Goal: Task Accomplishment & Management: Complete application form

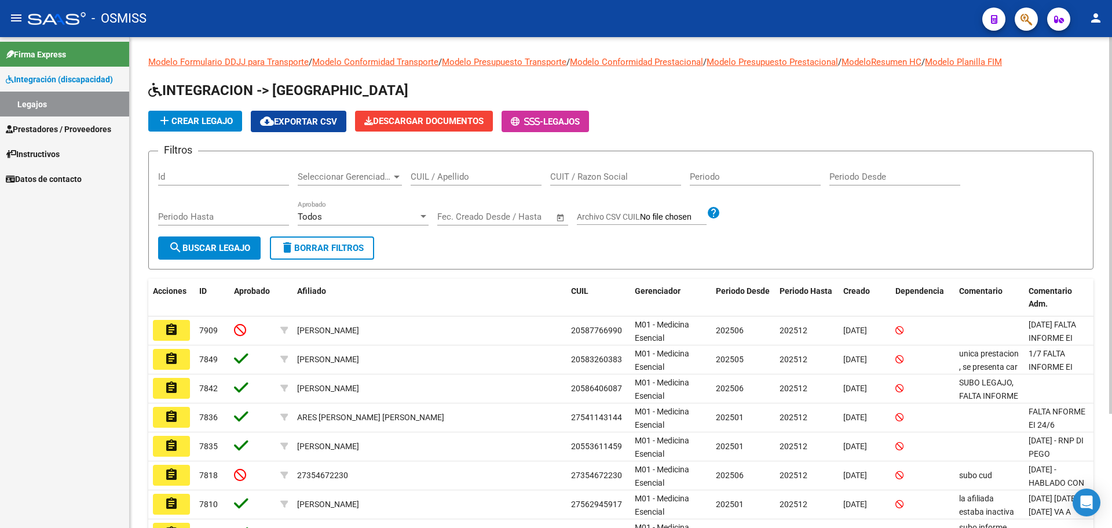
click at [203, 121] on span "add Crear Legajo" at bounding box center [195, 121] width 75 height 10
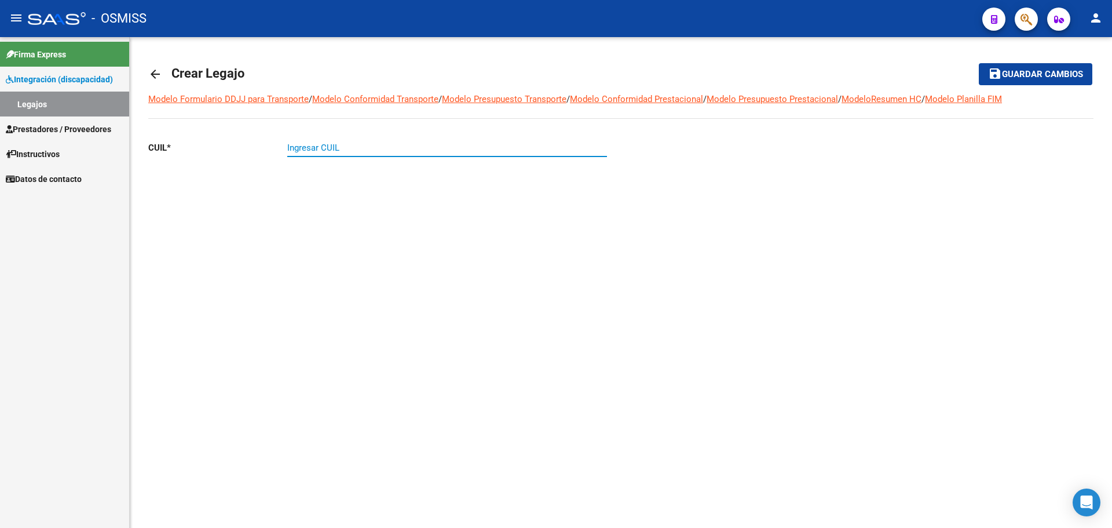
paste input "27-54843952-9"
type input "27-54843952-9"
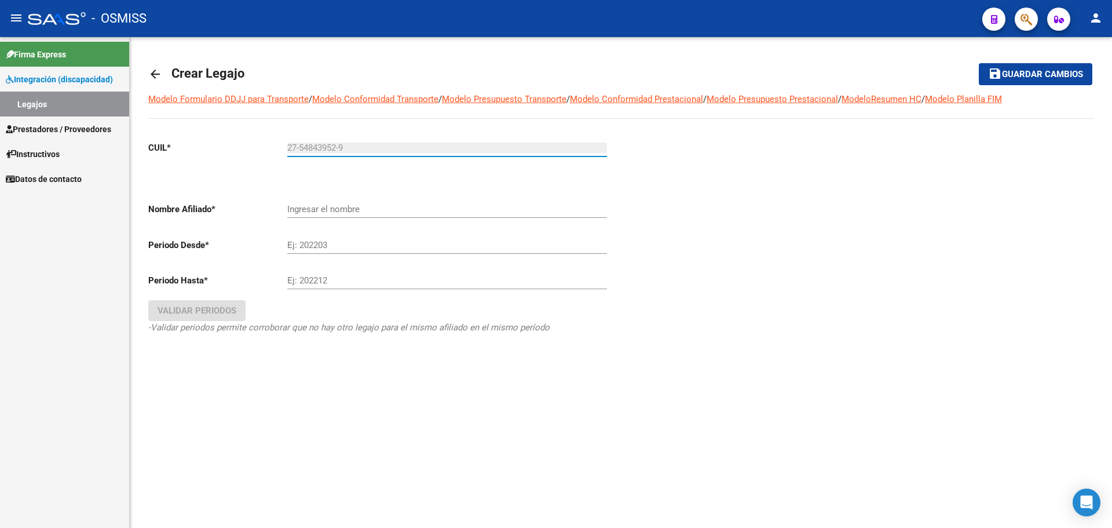
type input "[PERSON_NAME]"
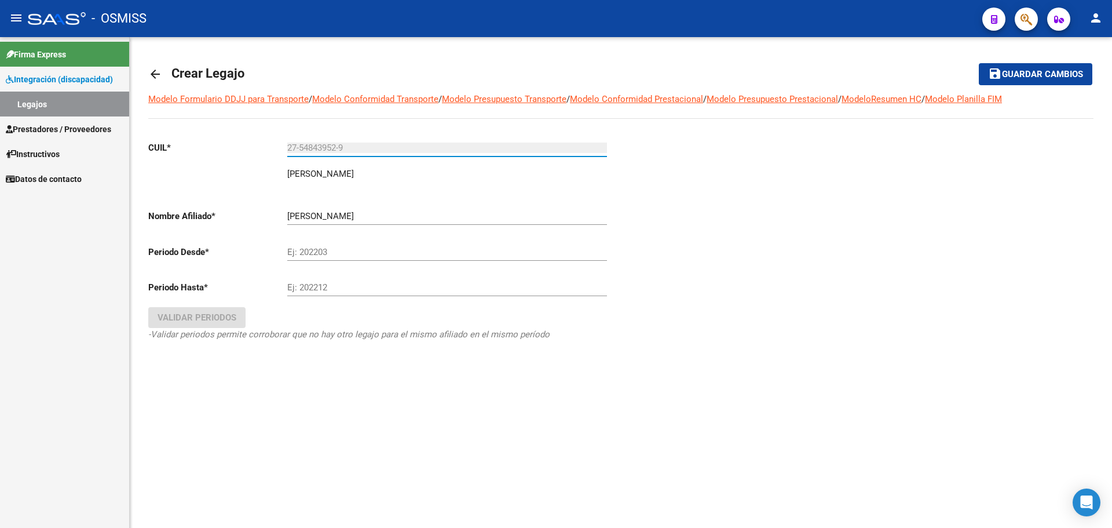
type input "27-54843952-9"
click at [315, 253] on input "Ej: 202203" at bounding box center [447, 252] width 320 height 10
type input "202507"
click at [351, 288] on input "Ej: 202212" at bounding box center [447, 287] width 320 height 10
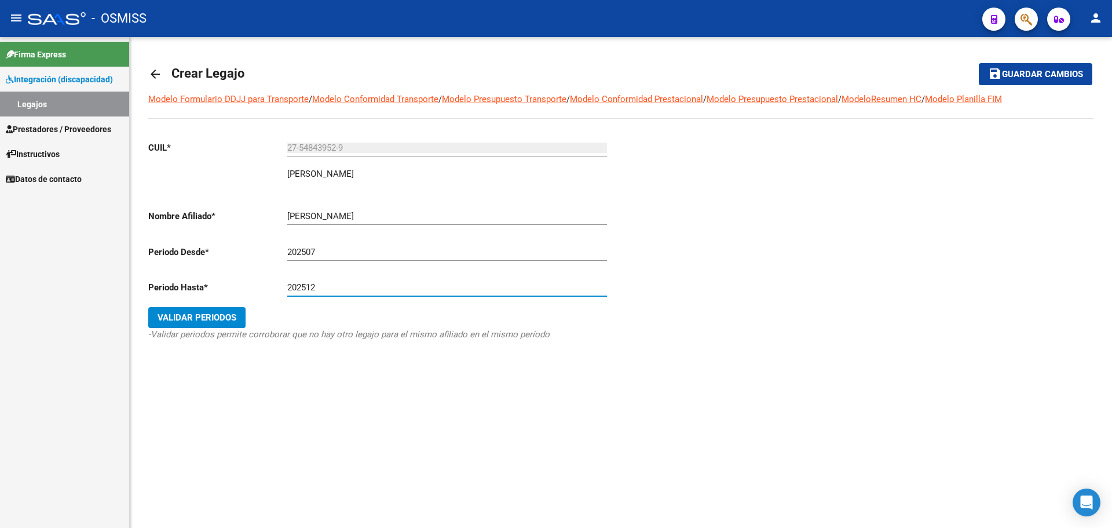
type input "202512"
click at [213, 316] on span "Validar Periodos" at bounding box center [197, 317] width 79 height 10
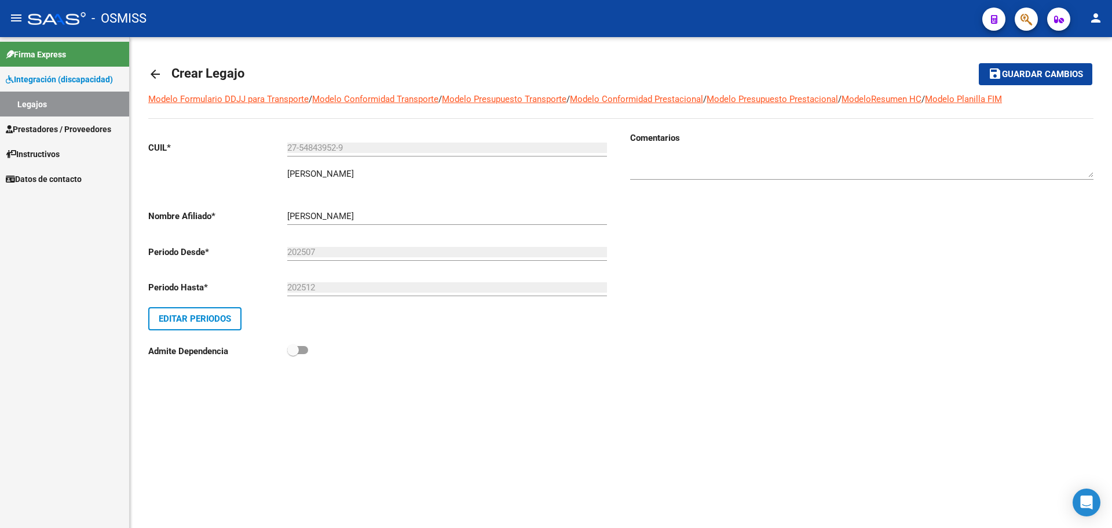
click at [1030, 73] on span "Guardar cambios" at bounding box center [1042, 75] width 81 height 10
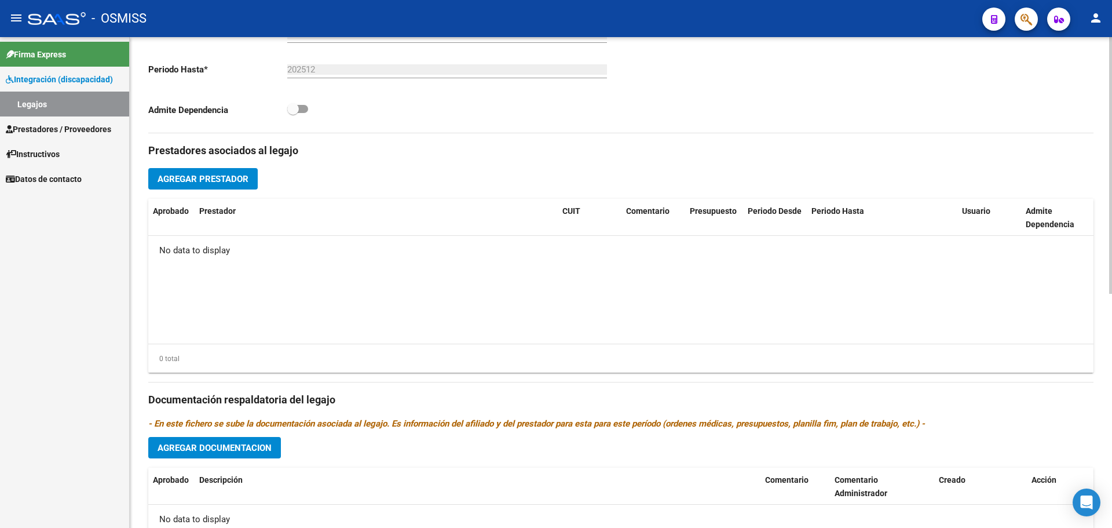
scroll to position [447, 0]
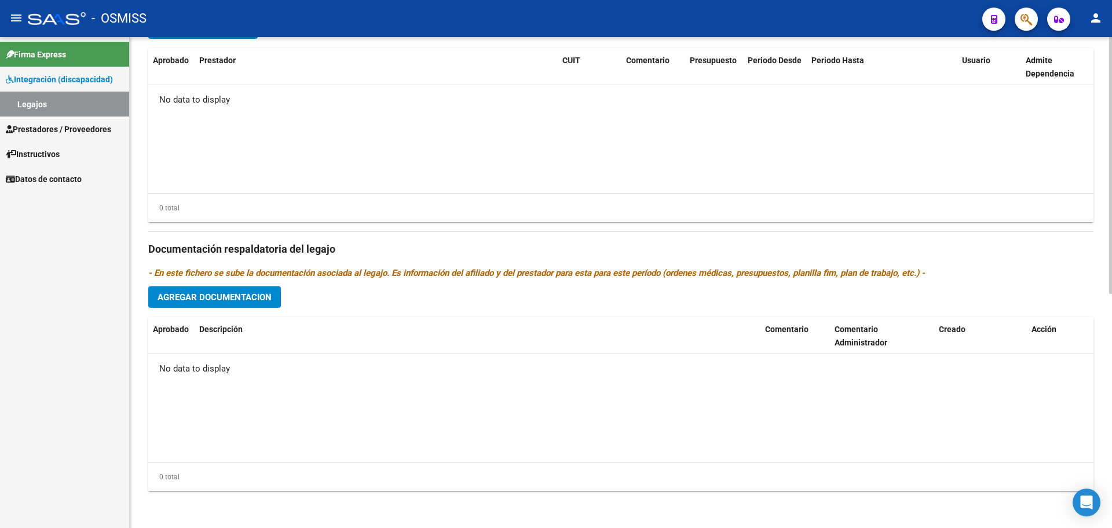
click at [218, 295] on span "Agregar Documentacion" at bounding box center [215, 297] width 114 height 10
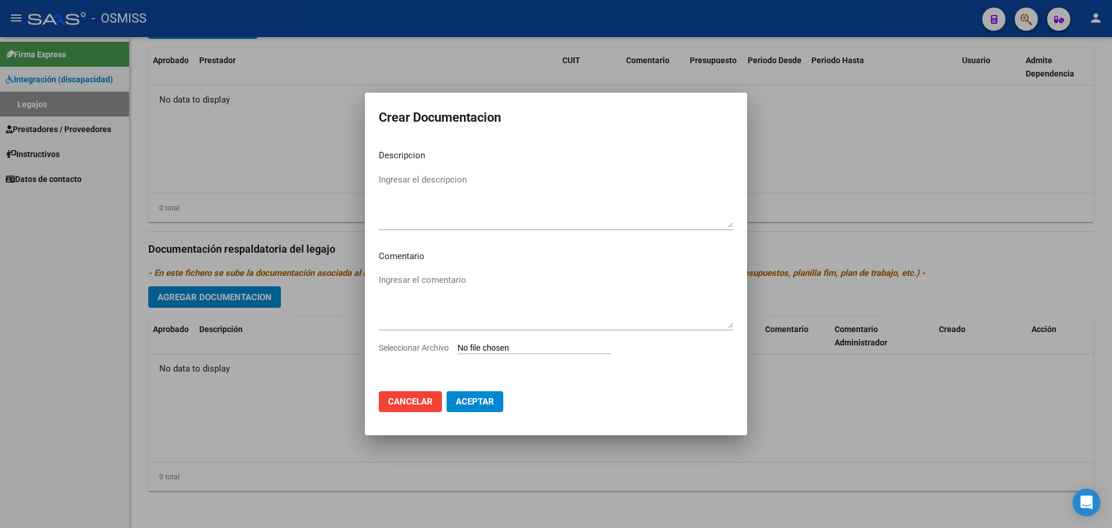
click at [523, 345] on input "Seleccionar Archivo" at bounding box center [535, 348] width 154 height 11
type input "C:\fakepath\doc personal.pdf"
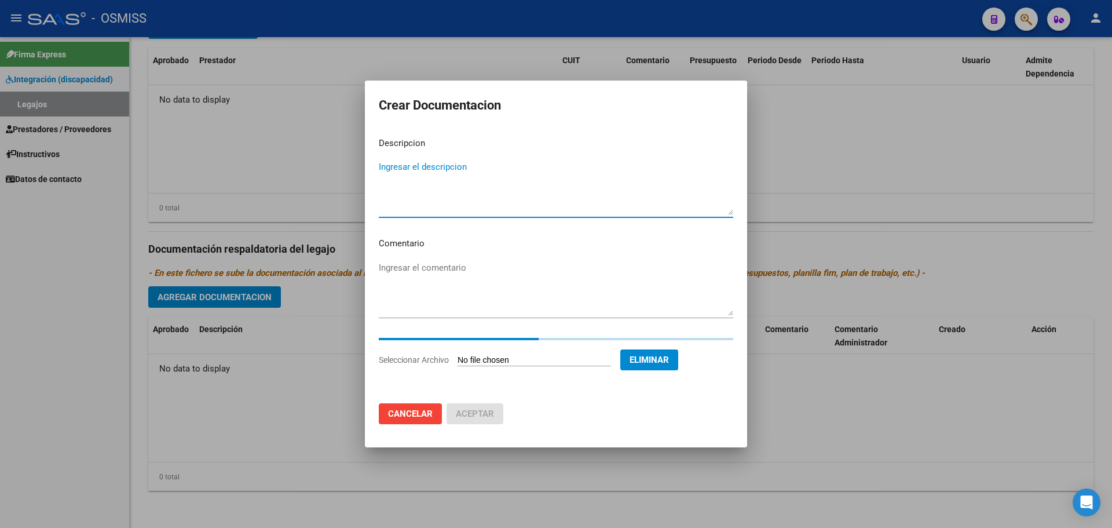
click at [466, 169] on textarea "Ingresar el descripcion" at bounding box center [556, 187] width 355 height 54
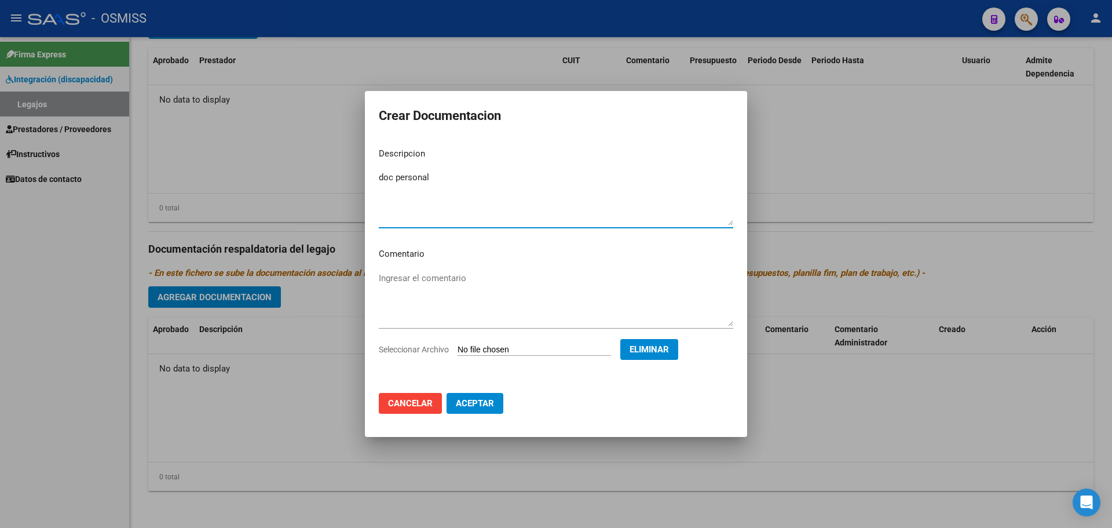
type textarea "doc personal"
click at [480, 408] on span "Aceptar" at bounding box center [475, 403] width 38 height 10
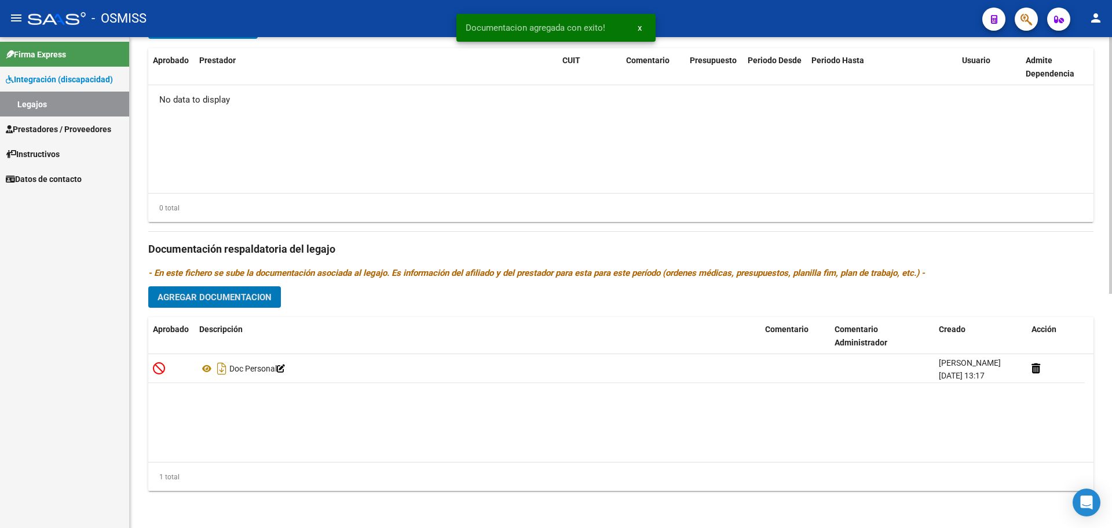
click at [240, 298] on span "Agregar Documentacion" at bounding box center [215, 297] width 114 height 10
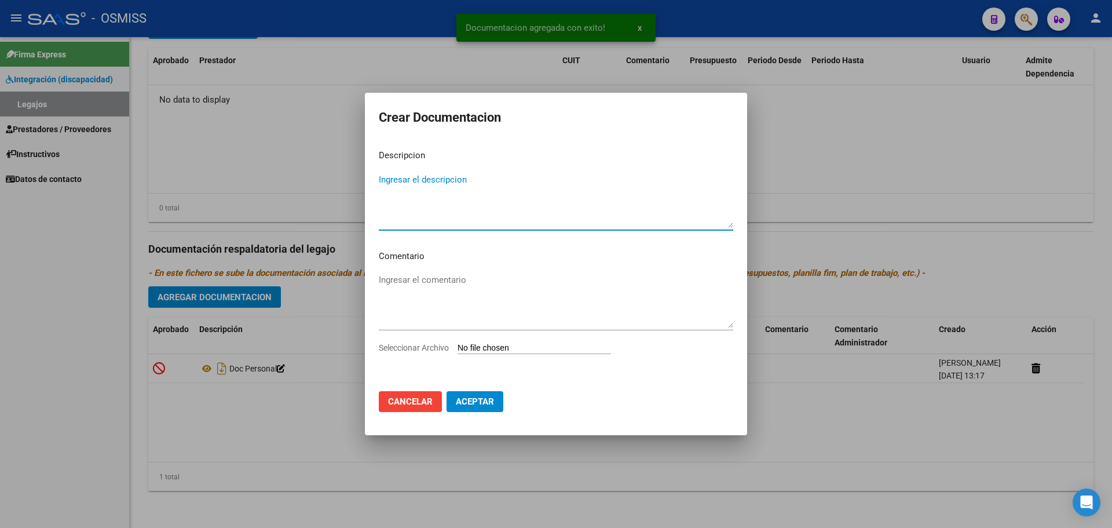
click at [531, 345] on input "Seleccionar Archivo" at bounding box center [535, 348] width 154 height 11
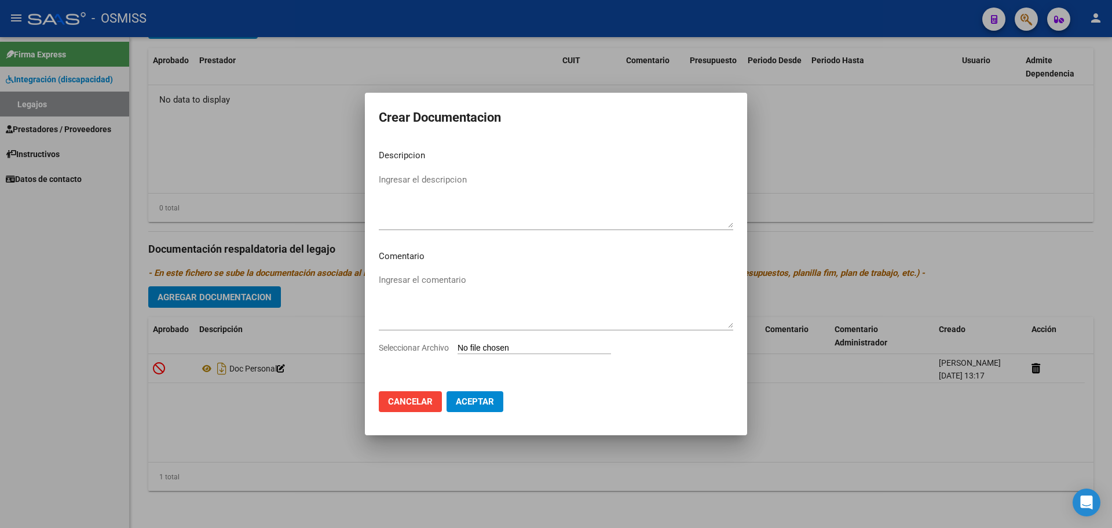
type input "C:\fakepath\PSICOLOGÍA.pdf"
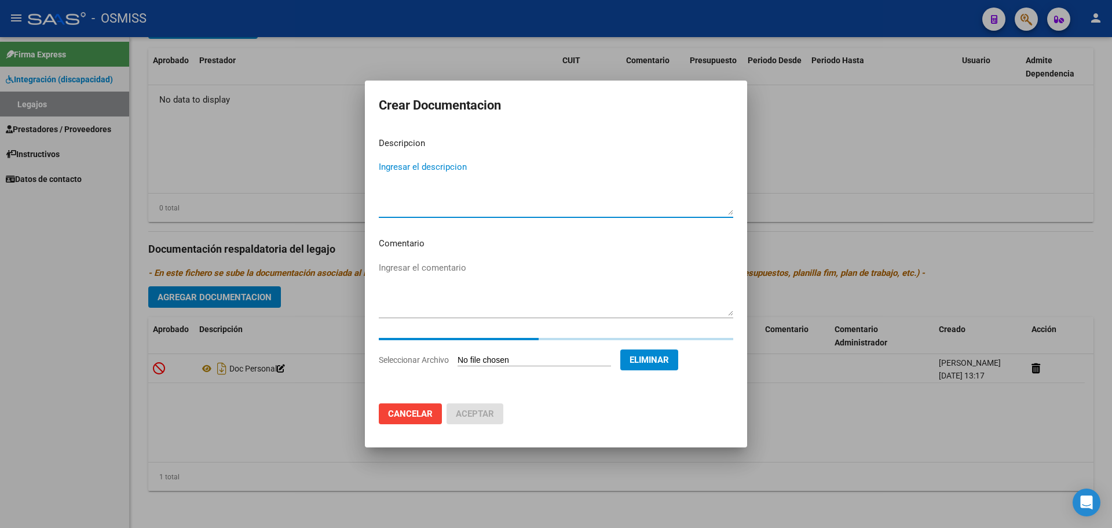
click at [436, 169] on textarea "Ingresar el descripcion" at bounding box center [556, 187] width 355 height 54
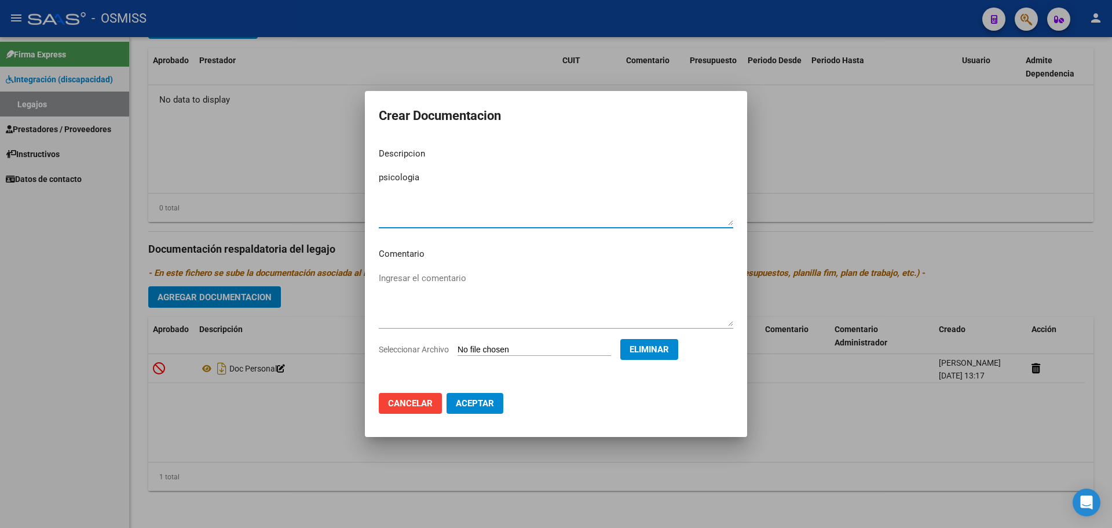
type textarea "psicologia"
click at [491, 411] on button "Aceptar" at bounding box center [475, 403] width 57 height 21
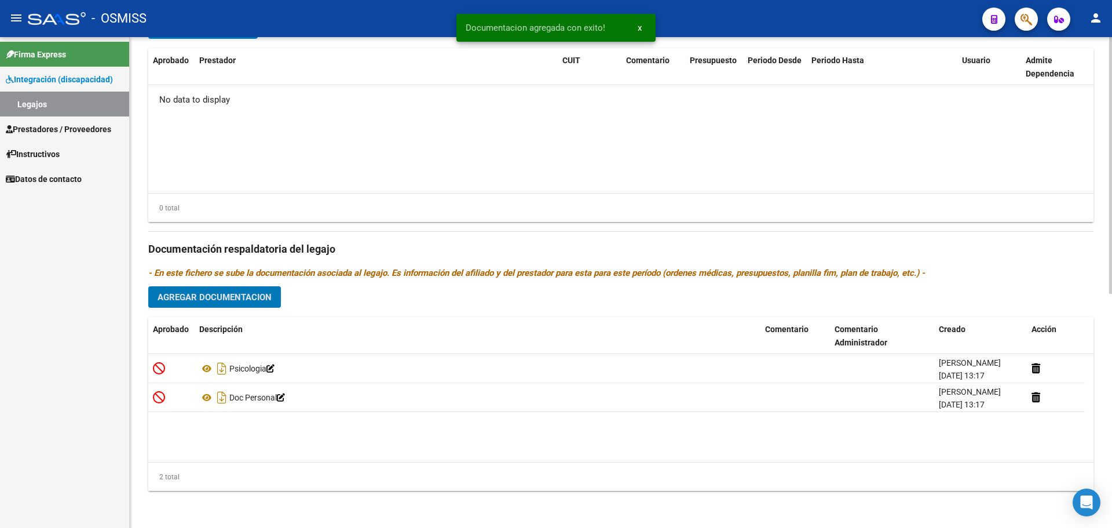
click at [254, 297] on span "Agregar Documentacion" at bounding box center [215, 297] width 114 height 10
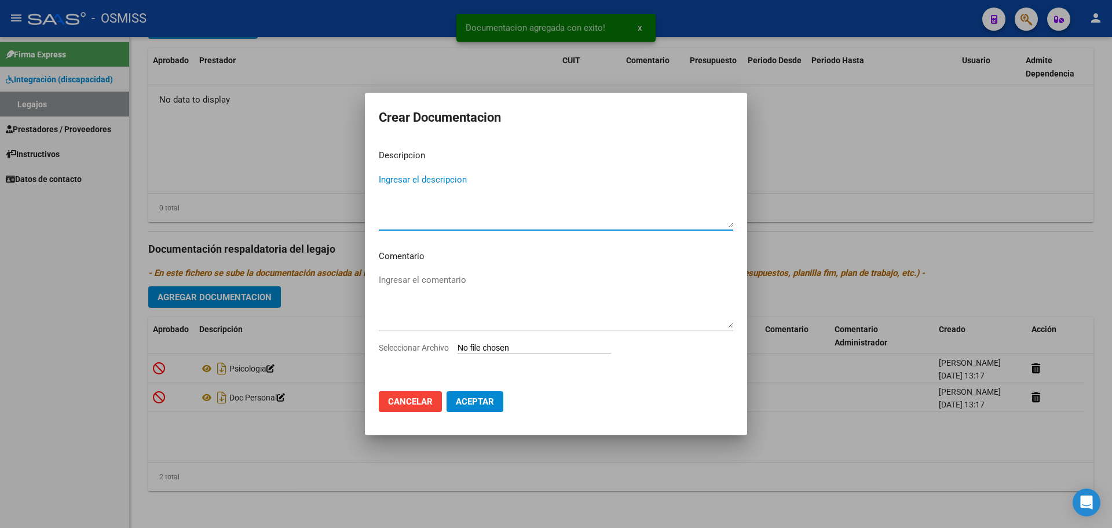
click at [503, 345] on input "Seleccionar Archivo" at bounding box center [535, 348] width 154 height 11
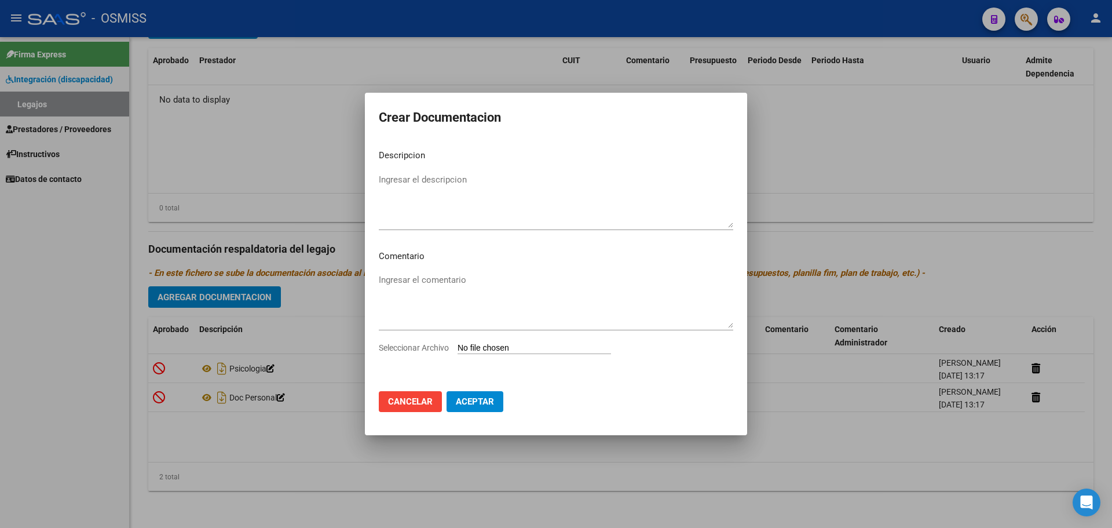
type input "C:\fakepath\PSICOPEDAGOGÍA.pdf"
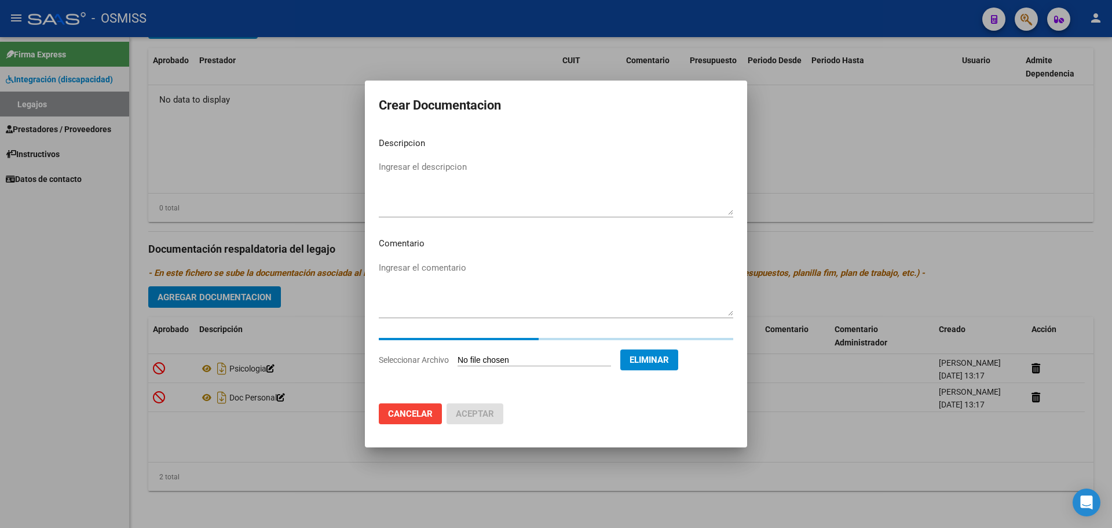
click at [446, 170] on textarea "Ingresar el descripcion" at bounding box center [556, 187] width 355 height 54
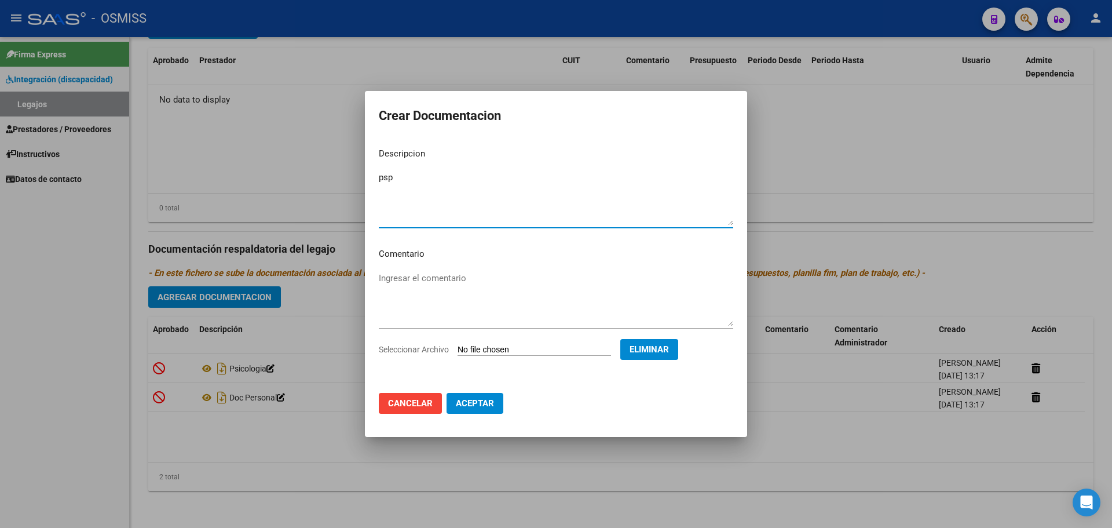
type textarea "psp"
click at [487, 402] on span "Aceptar" at bounding box center [475, 403] width 38 height 10
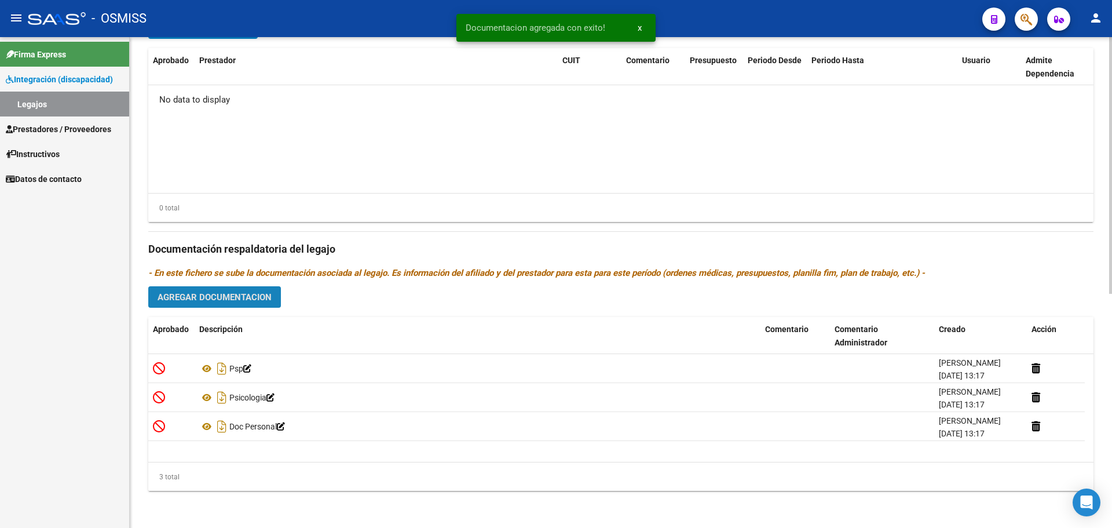
click at [209, 297] on span "Agregar Documentacion" at bounding box center [215, 297] width 114 height 10
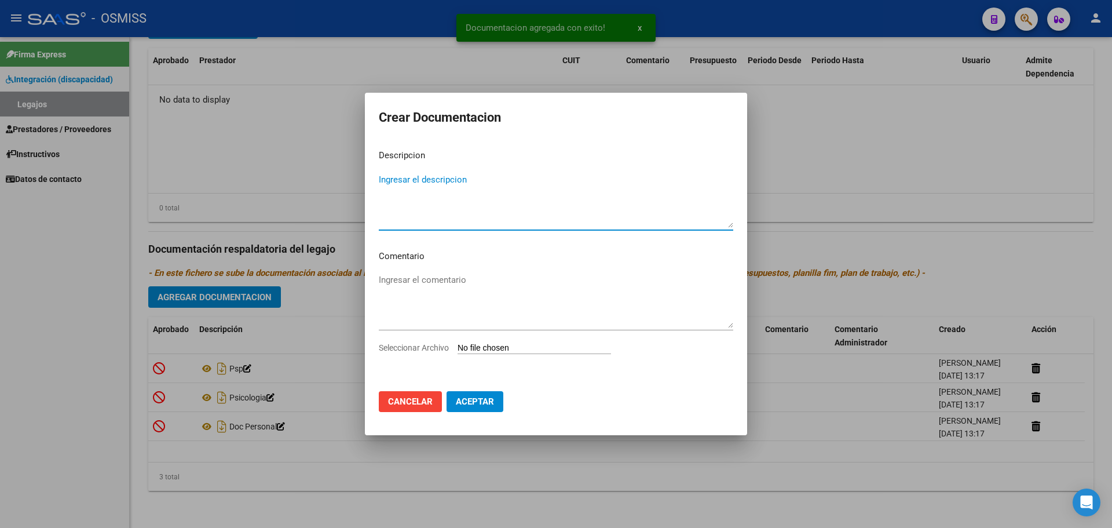
click at [508, 346] on input "Seleccionar Archivo" at bounding box center [535, 348] width 154 height 11
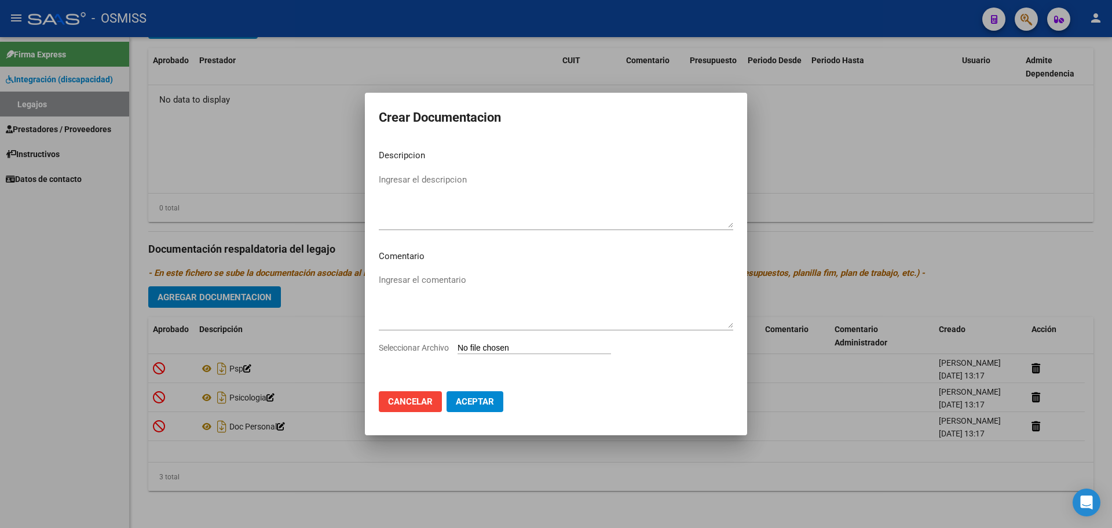
type input "C:\fakepath\MODULO MAESTRA DE APOYO.pdf"
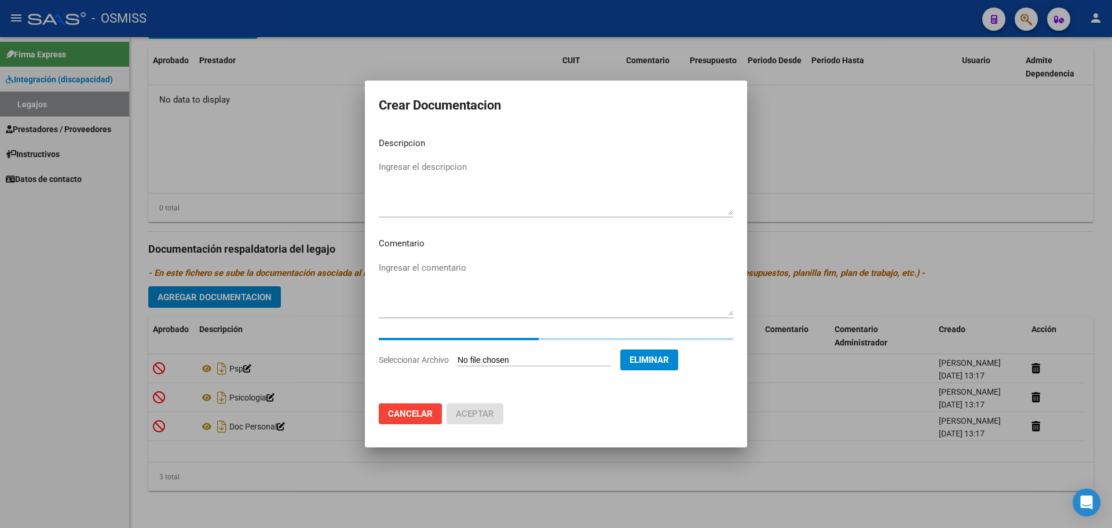
click at [436, 164] on textarea "Ingresar el descripcion" at bounding box center [556, 187] width 355 height 54
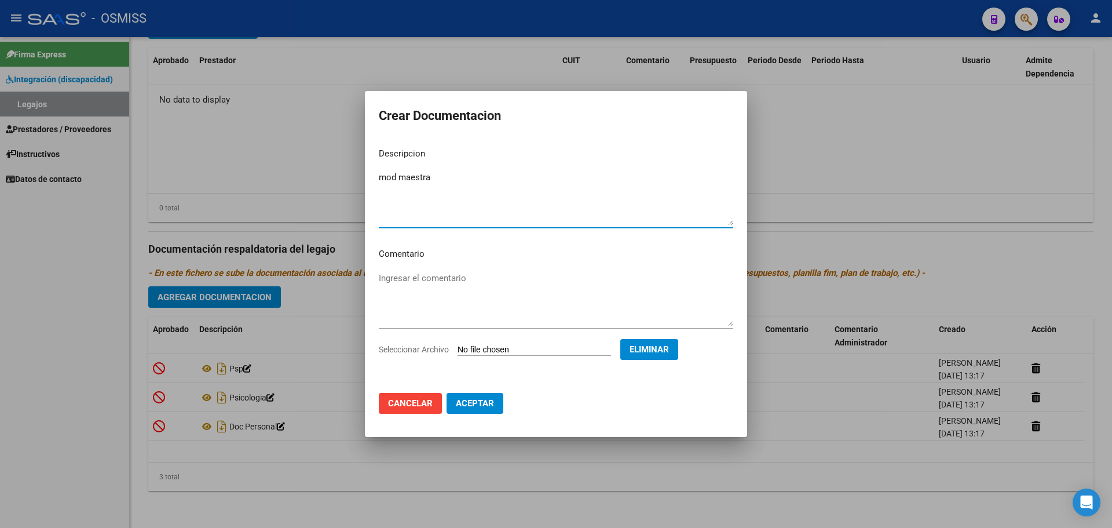
type textarea "mod maestra"
click at [467, 400] on span "Aceptar" at bounding box center [475, 403] width 38 height 10
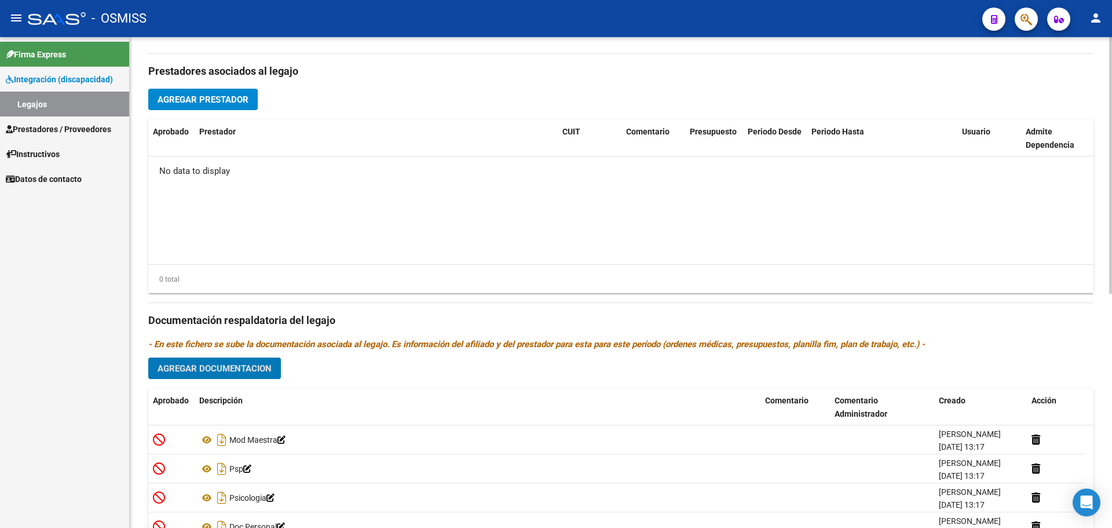
scroll to position [331, 0]
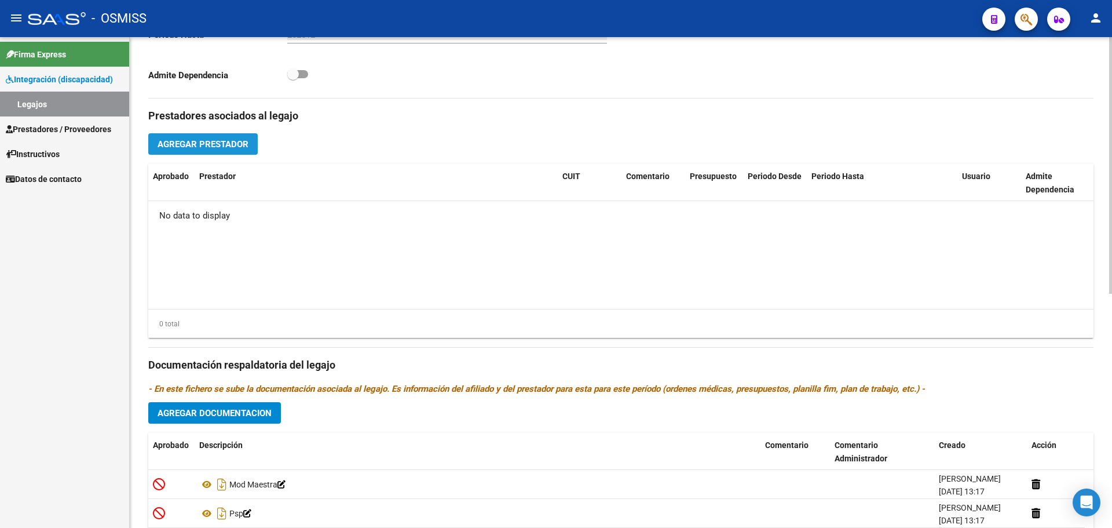
click at [227, 143] on span "Agregar Prestador" at bounding box center [203, 144] width 91 height 10
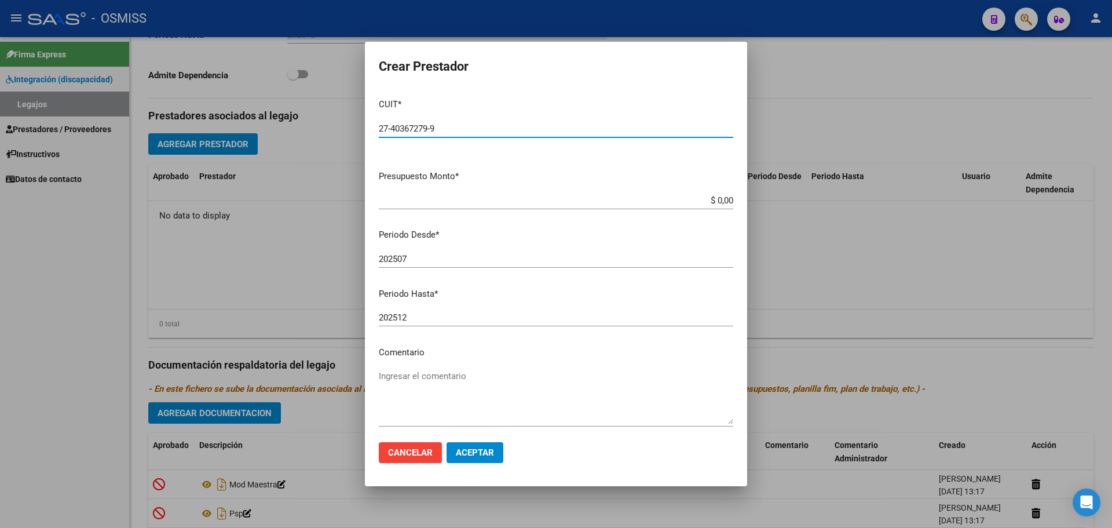
type input "27-40367279-9"
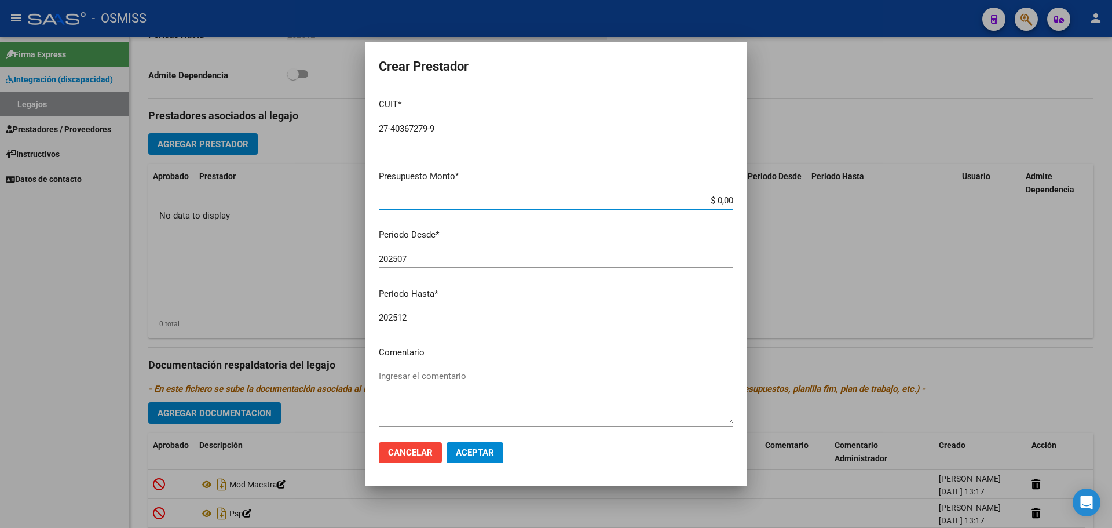
drag, startPoint x: 674, startPoint y: 197, endPoint x: 769, endPoint y: 201, distance: 95.7
click at [769, 201] on div "Crear Prestador CUIT * 27-40367279-9 Ingresar CUIT ARCA Padrón Presupuesto Mont…" at bounding box center [556, 264] width 1112 height 528
type input "$ 0,01"
click at [468, 463] on mat-dialog-actions "Cancelar Aceptar" at bounding box center [556, 452] width 355 height 39
click at [476, 453] on span "Aceptar" at bounding box center [475, 452] width 38 height 10
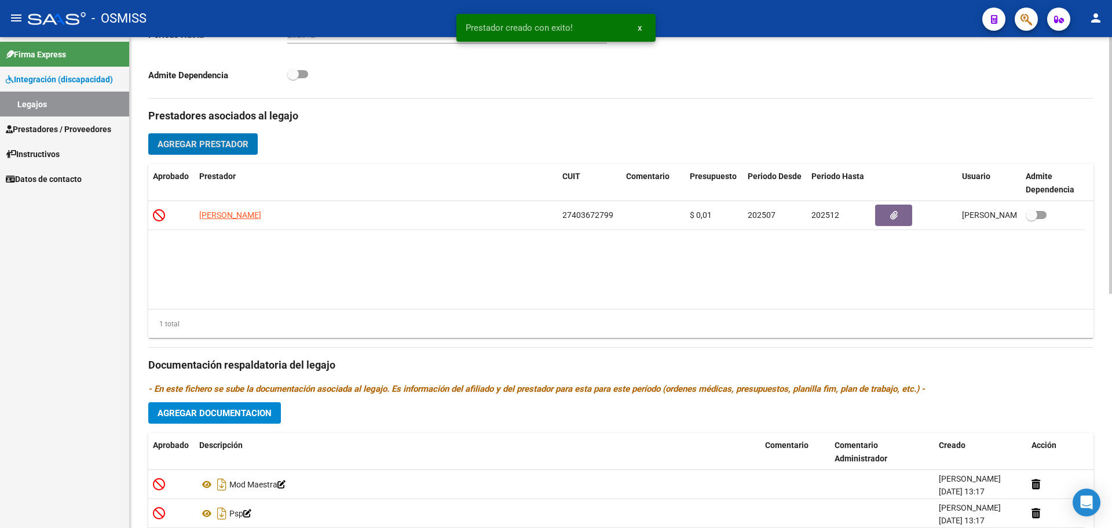
click at [204, 147] on span "Agregar Prestador" at bounding box center [203, 144] width 91 height 10
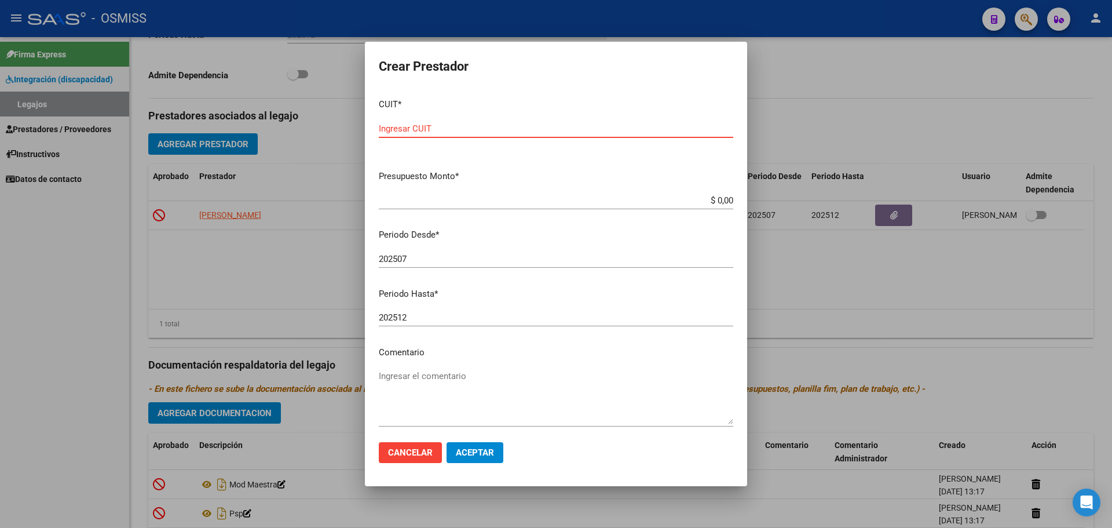
paste input "27-41404502-8"
type input "27-41404502-8"
drag, startPoint x: 680, startPoint y: 196, endPoint x: 842, endPoint y: 207, distance: 162.1
click at [842, 207] on div "Crear Prestador CUIT * 27-41404502-8 Ingresar CUIT ARCA Padrón Presupuesto Mont…" at bounding box center [556, 264] width 1112 height 528
type input "$ 0,01"
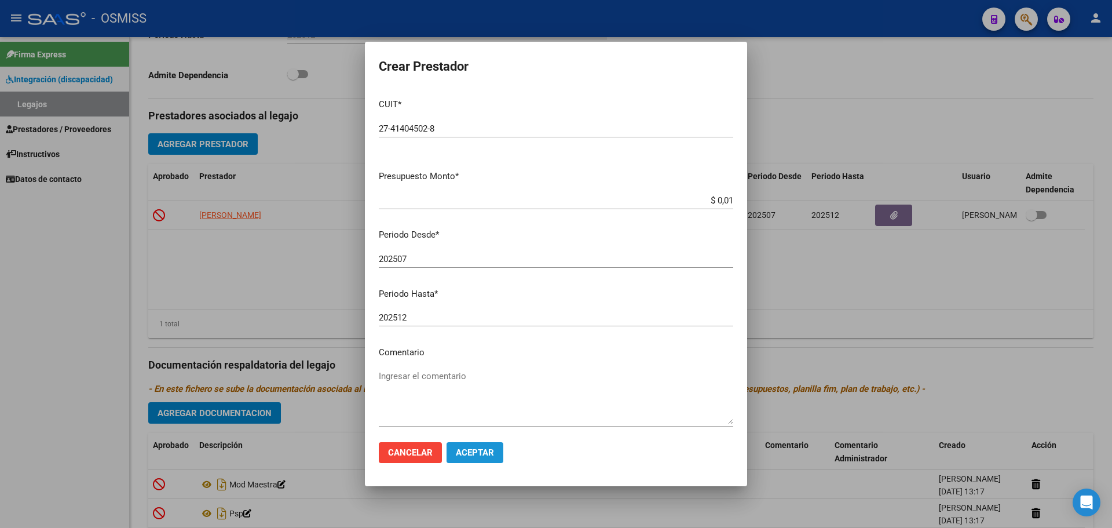
click at [463, 452] on span "Aceptar" at bounding box center [475, 452] width 38 height 10
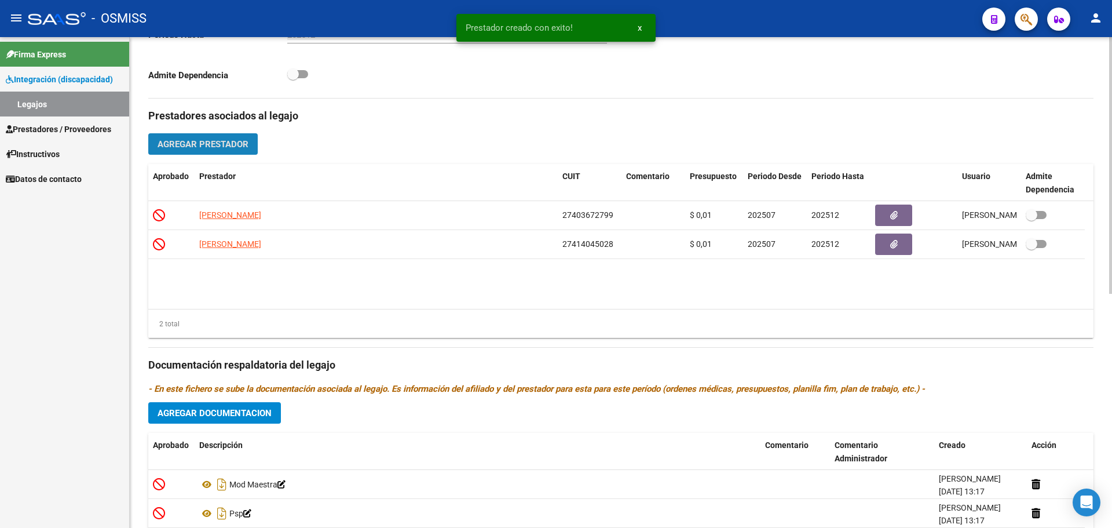
click at [194, 143] on span "Agregar Prestador" at bounding box center [203, 144] width 91 height 10
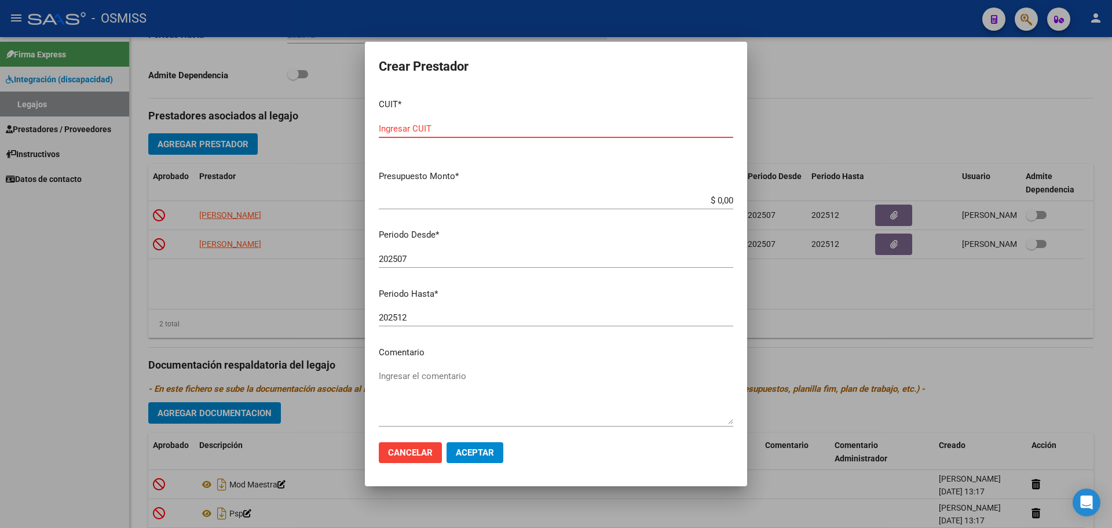
paste input "23-39254193-4"
type input "23-39254193-4"
drag, startPoint x: 688, startPoint y: 199, endPoint x: 933, endPoint y: 222, distance: 246.8
click at [925, 222] on div "Crear Prestador CUIT * 23-39254193-4 Ingresar CUIT ARCA Padrón Presupuesto Mont…" at bounding box center [556, 264] width 1112 height 528
type input "$ 0,01"
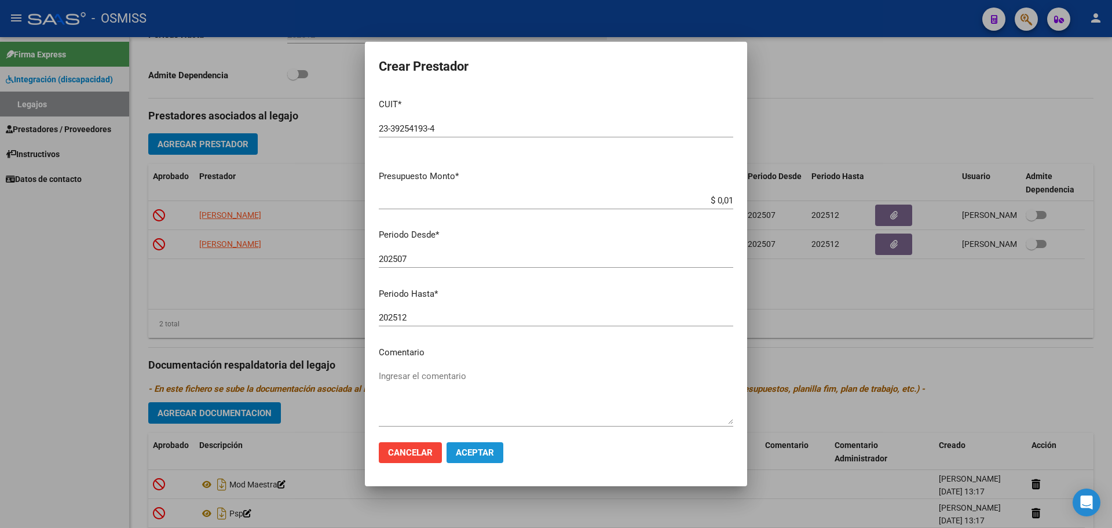
click at [483, 452] on span "Aceptar" at bounding box center [475, 452] width 38 height 10
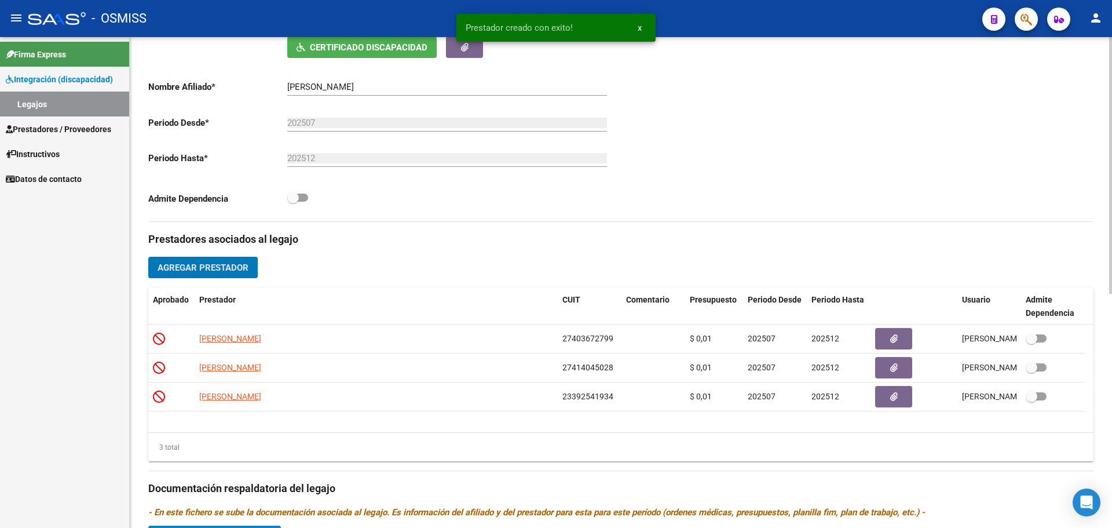
scroll to position [0, 0]
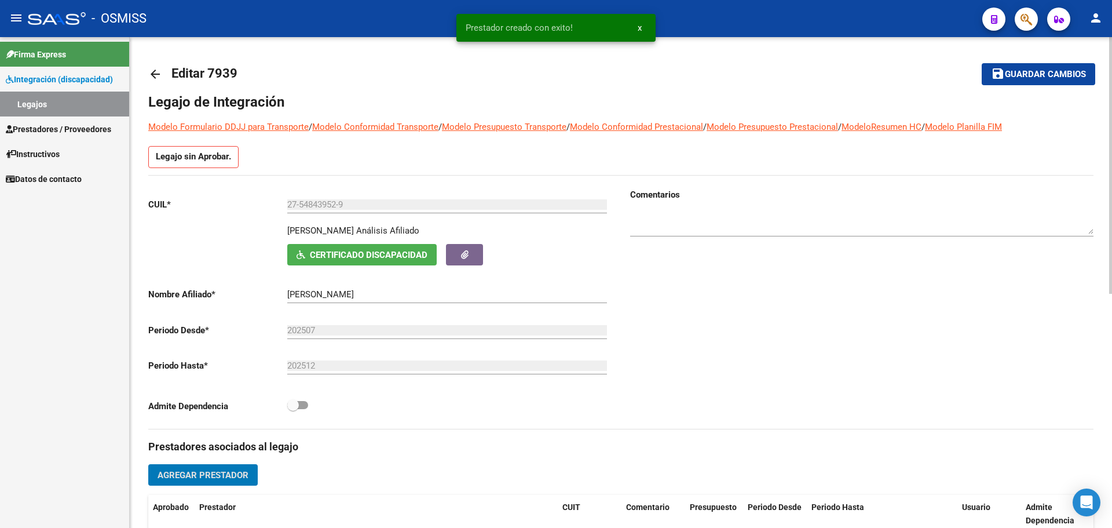
click at [1042, 70] on span "Guardar cambios" at bounding box center [1045, 75] width 81 height 10
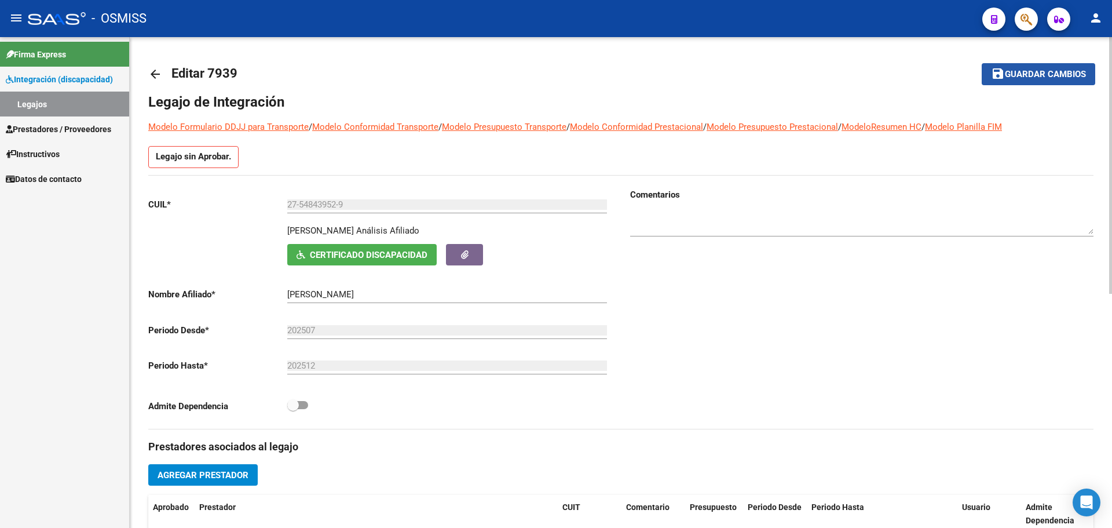
click at [1025, 83] on button "save Guardar cambios" at bounding box center [1039, 73] width 114 height 21
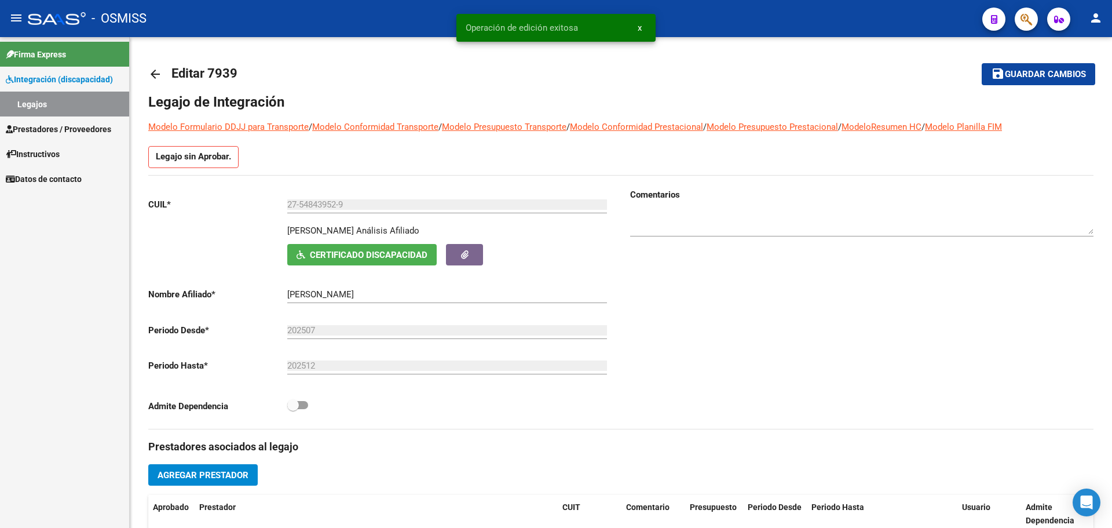
click at [24, 101] on link "Legajos" at bounding box center [64, 104] width 129 height 25
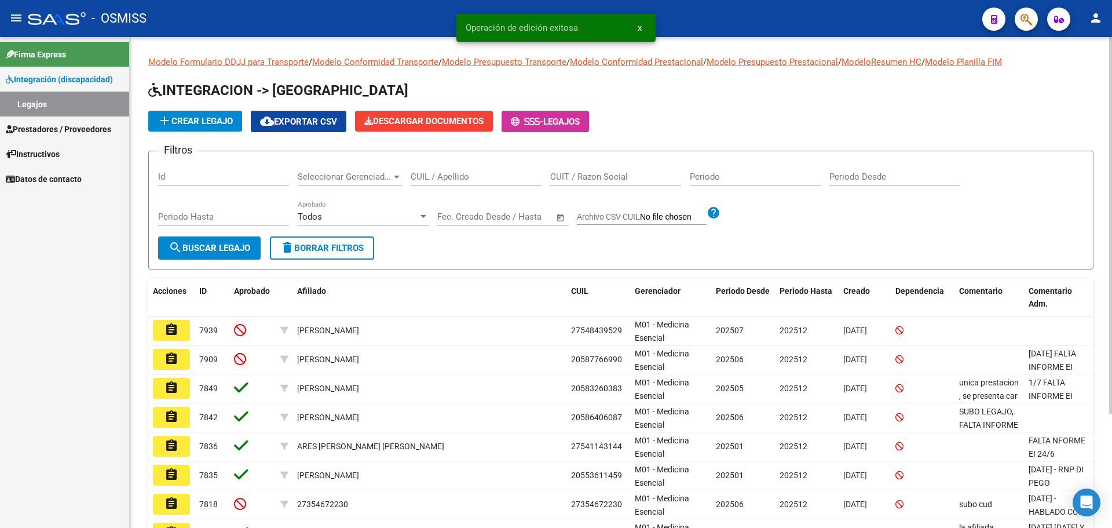
click at [195, 118] on span "add Crear Legajo" at bounding box center [195, 121] width 75 height 10
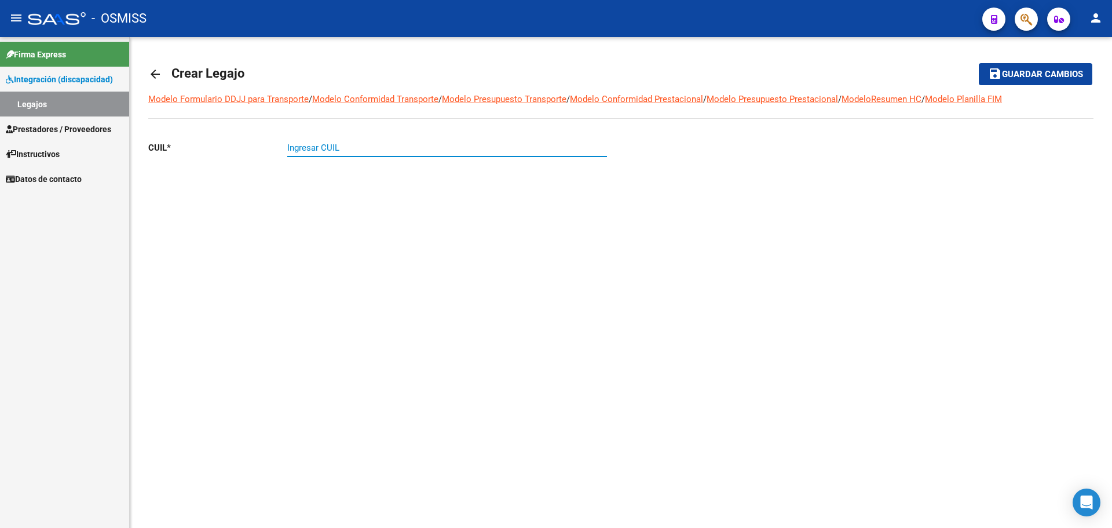
paste input "23-58101682-4"
type input "23-58101682-4"
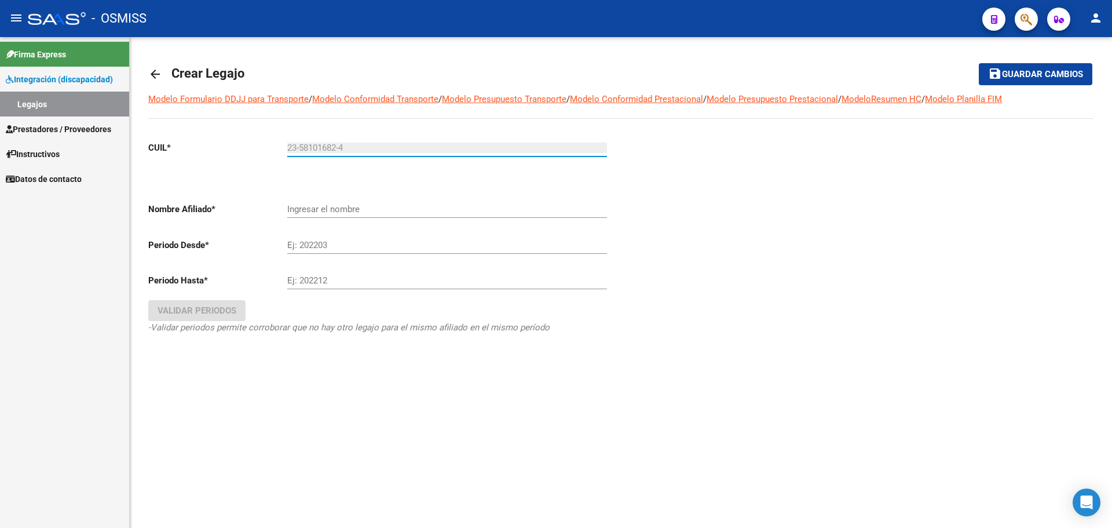
type input "[PERSON_NAME]"
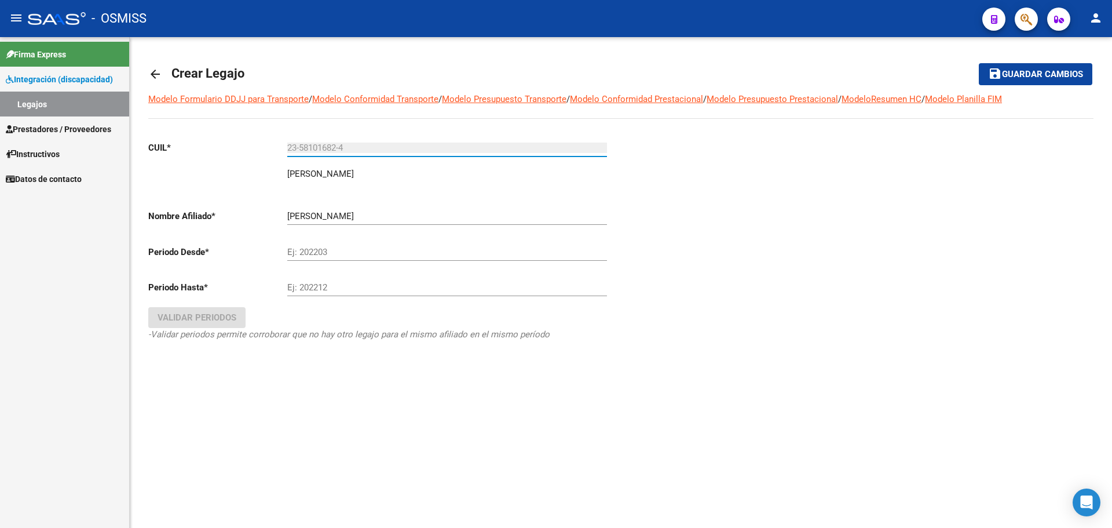
type input "23-58101682-4"
click at [348, 253] on input "Ej: 202203" at bounding box center [447, 252] width 320 height 10
type input "202508"
click at [306, 286] on input "Ej: 202212" at bounding box center [447, 287] width 320 height 10
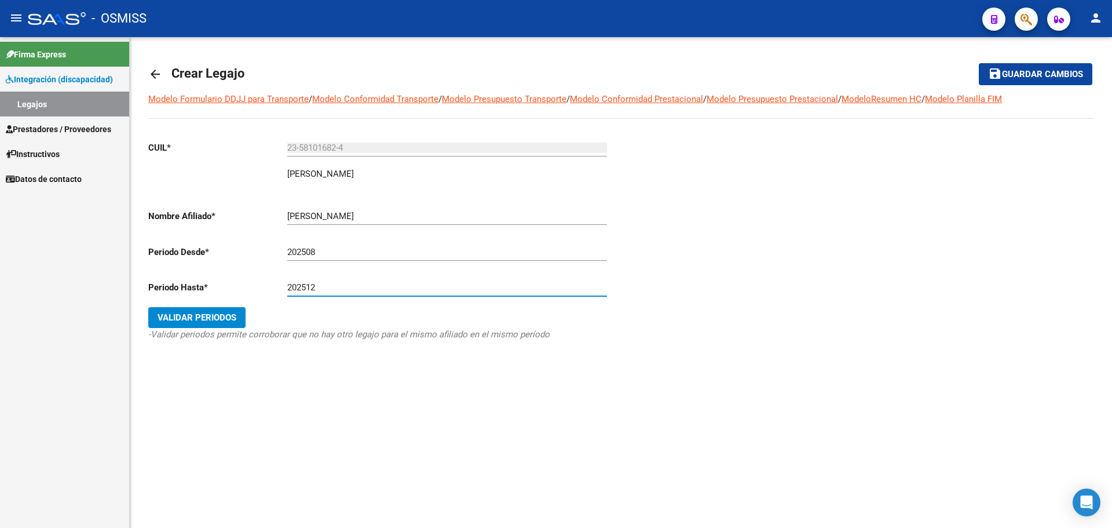
type input "202512"
click at [202, 314] on span "Validar Periodos" at bounding box center [197, 317] width 79 height 10
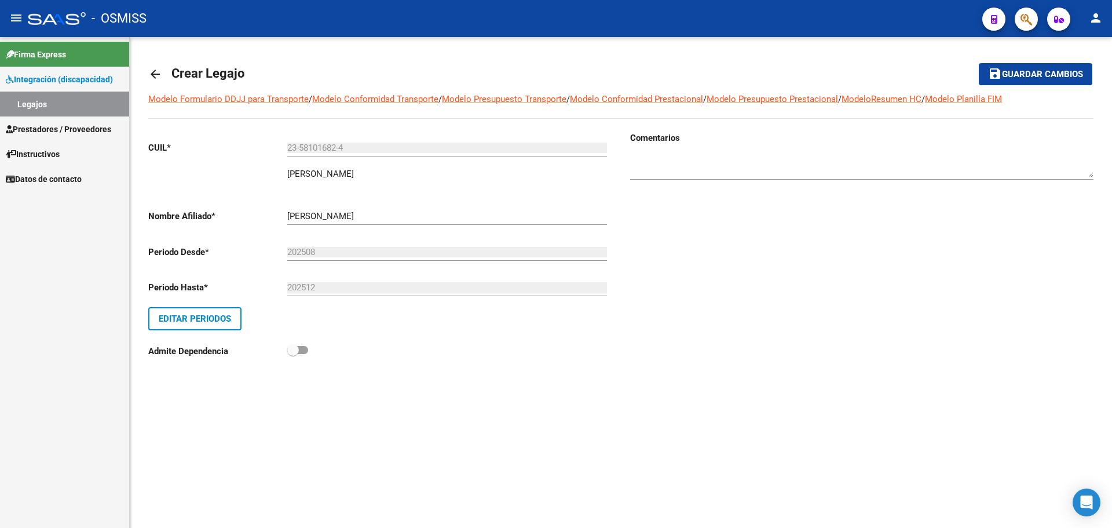
click at [1034, 70] on span "Guardar cambios" at bounding box center [1042, 75] width 81 height 10
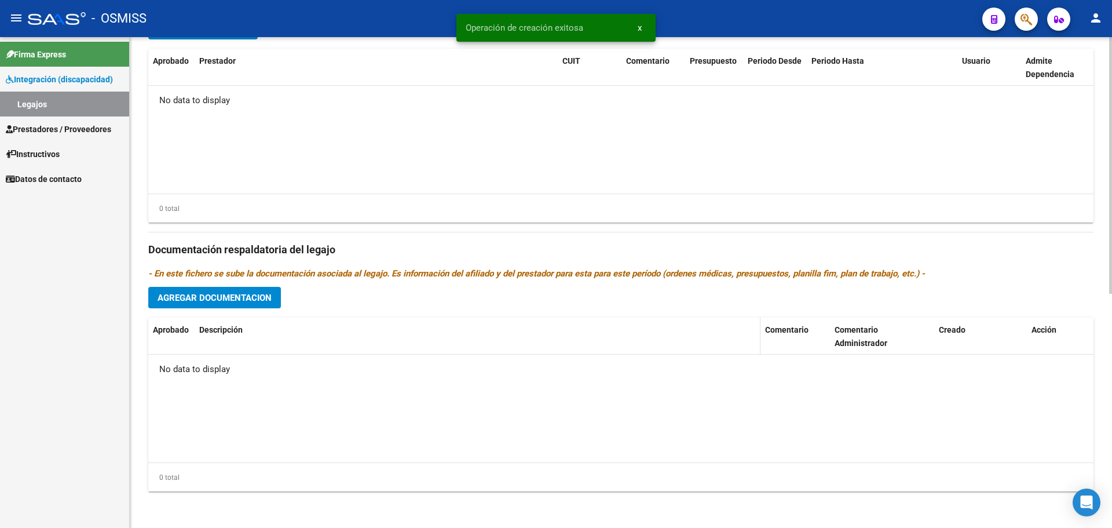
scroll to position [447, 0]
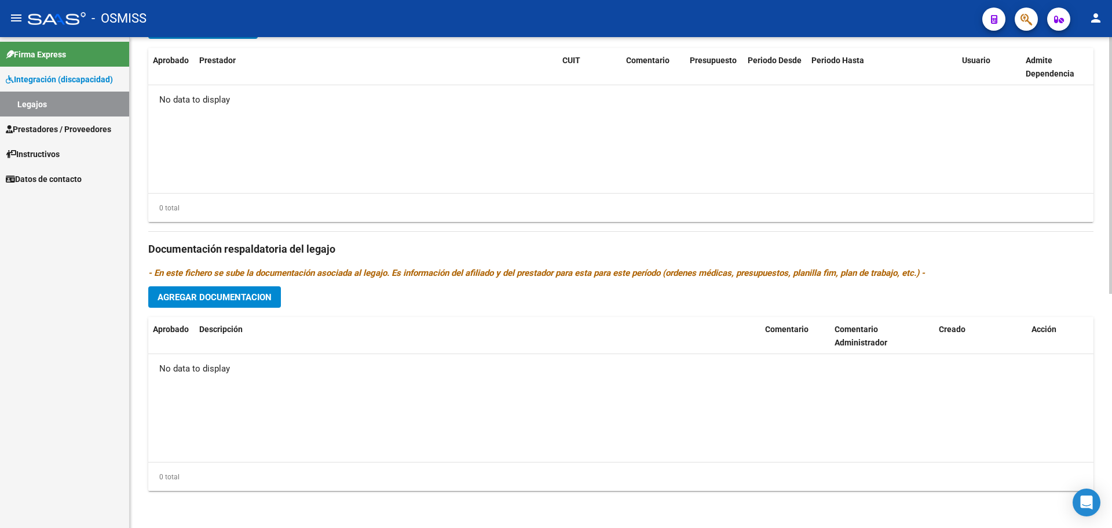
click at [213, 297] on span "Agregar Documentacion" at bounding box center [215, 297] width 114 height 10
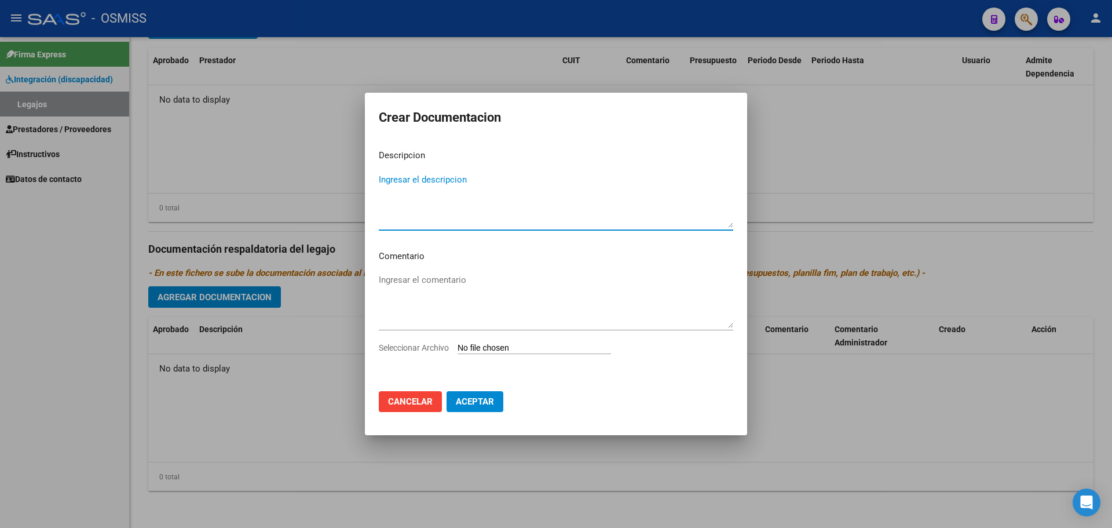
click at [533, 346] on input "Seleccionar Archivo" at bounding box center [535, 348] width 154 height 11
type input "C:\fakepath\[PERSON_NAME] DOCUMENTOS DISCAPACIDAD.pdf"
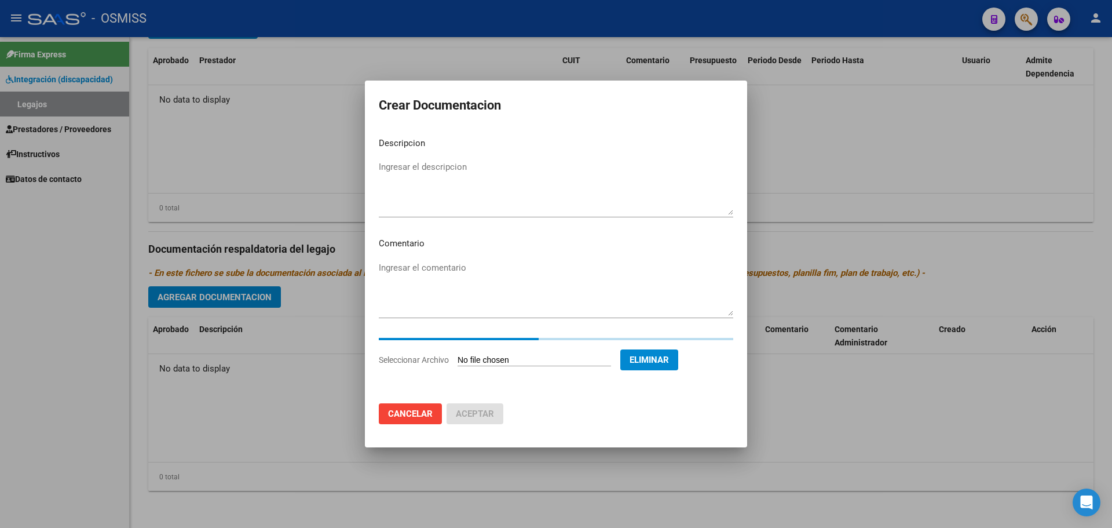
click at [435, 174] on textarea "Ingresar el descripcion" at bounding box center [556, 187] width 355 height 54
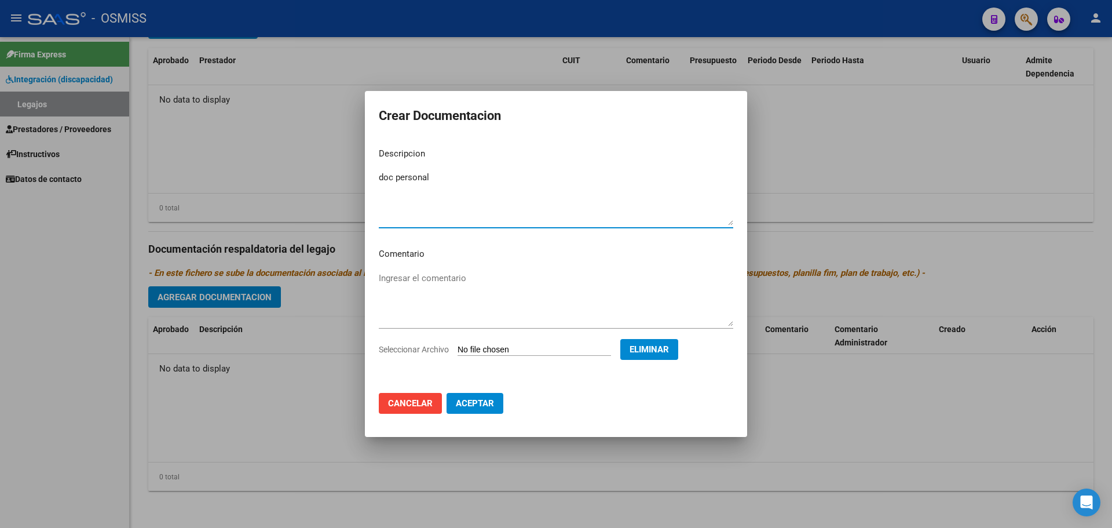
type textarea "doc personal"
click at [477, 402] on span "Aceptar" at bounding box center [475, 403] width 38 height 10
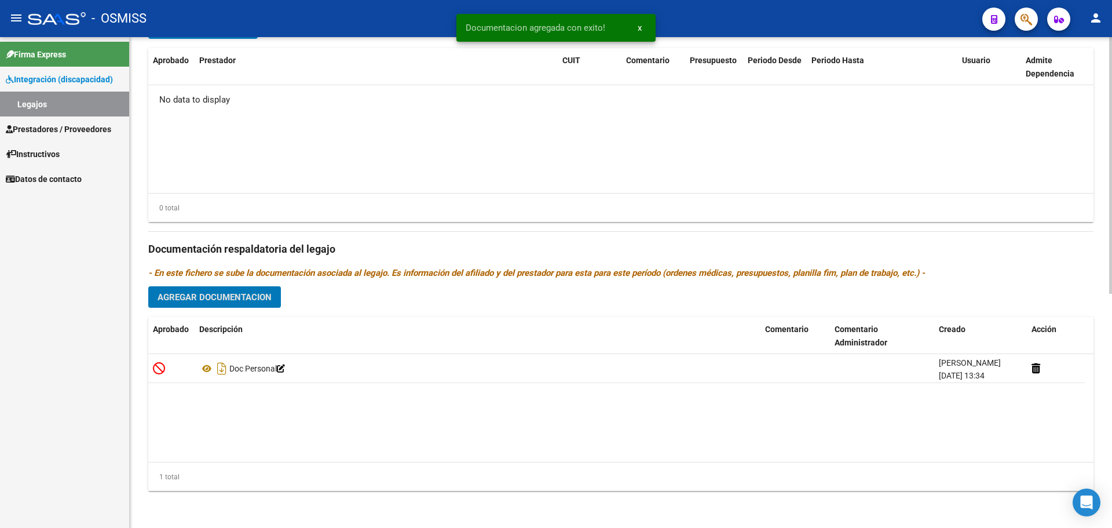
click at [251, 297] on span "Agregar Documentacion" at bounding box center [215, 297] width 114 height 10
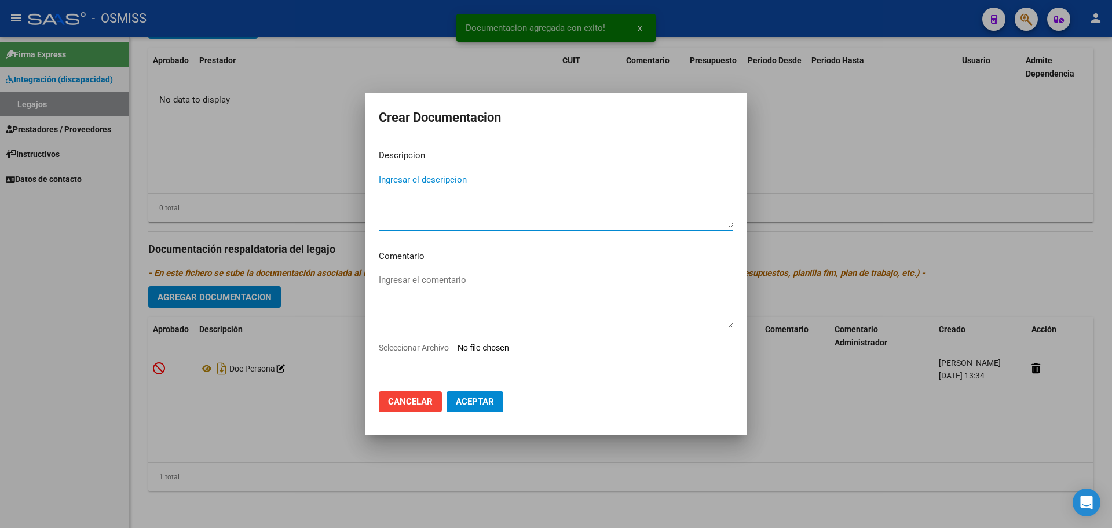
click at [487, 352] on input "Seleccionar Archivo" at bounding box center [535, 348] width 154 height 11
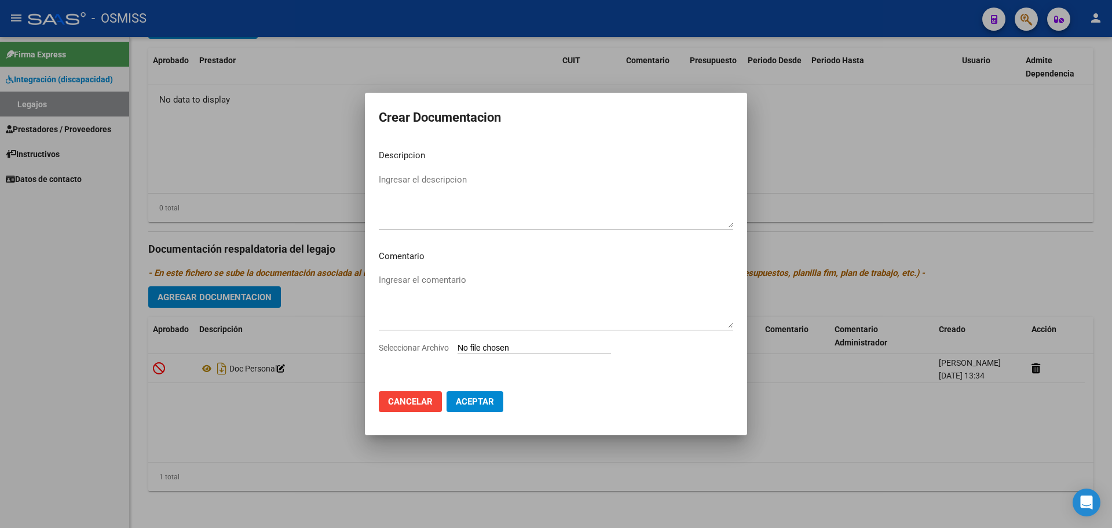
type input "C:\fakepath\FONOAUDIOLOGÍA.pdf"
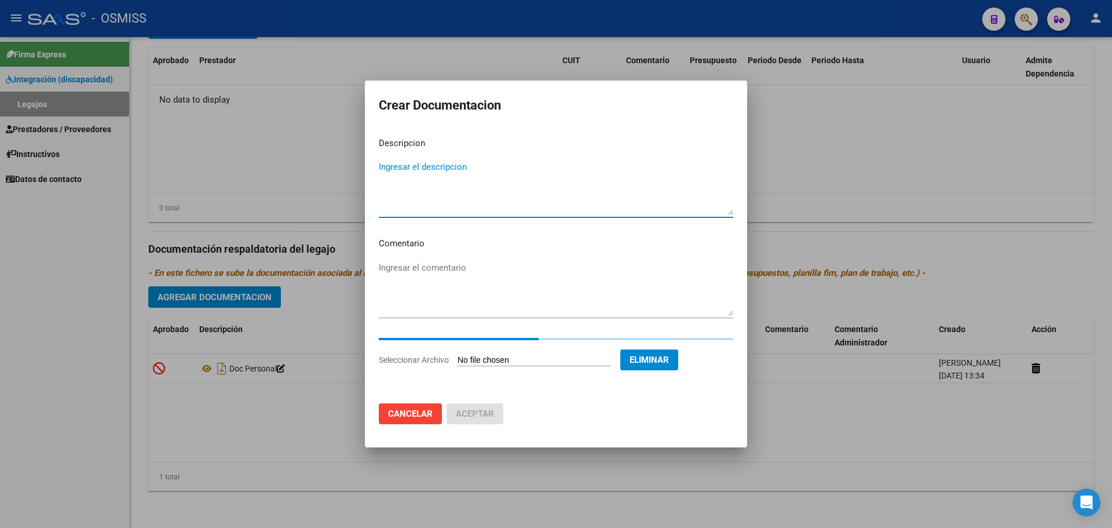
click at [421, 174] on textarea "Ingresar el descripcion" at bounding box center [556, 187] width 355 height 54
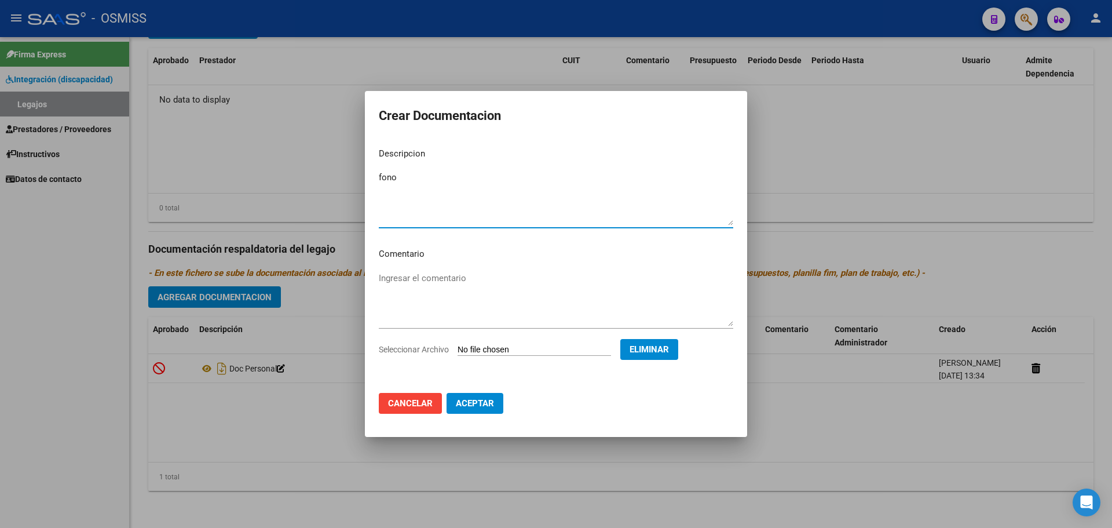
type textarea "fono"
click at [487, 399] on span "Aceptar" at bounding box center [475, 403] width 38 height 10
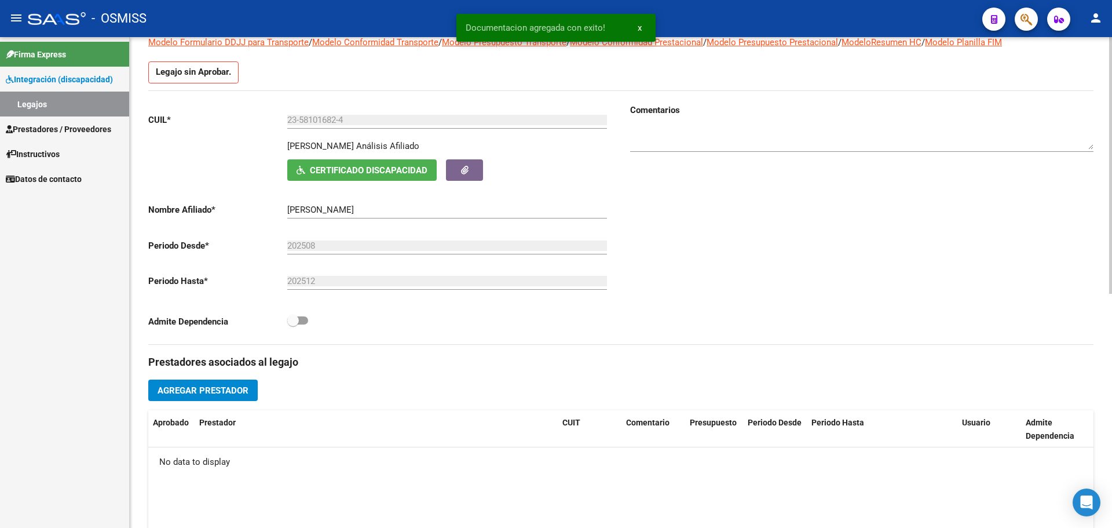
scroll to position [0, 0]
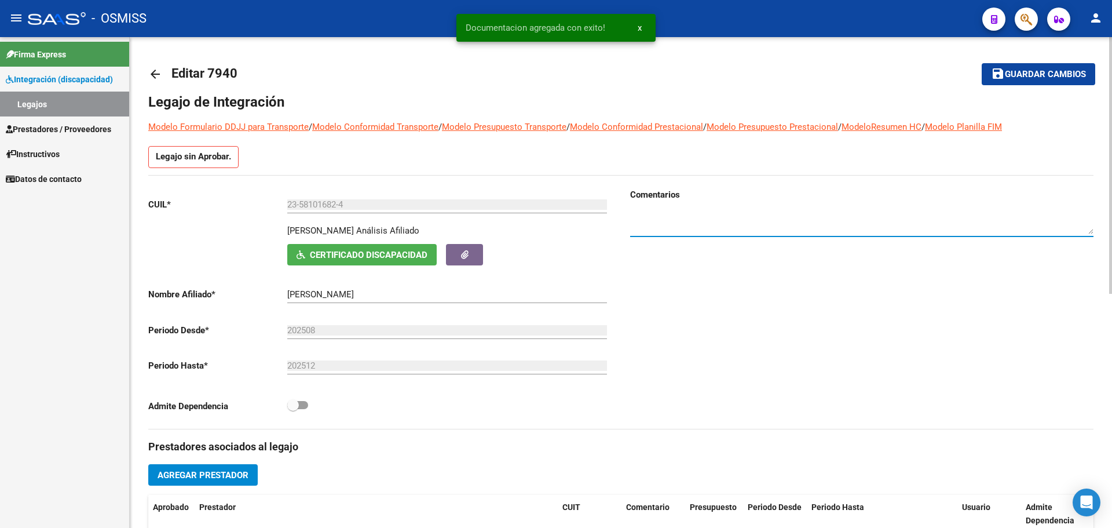
click at [671, 222] on textarea at bounding box center [861, 222] width 463 height 23
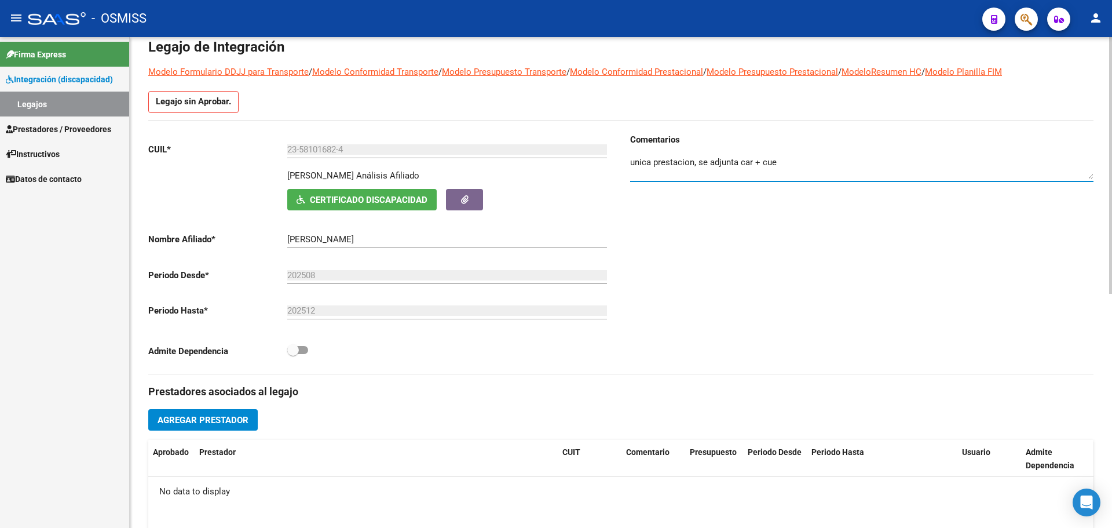
scroll to position [232, 0]
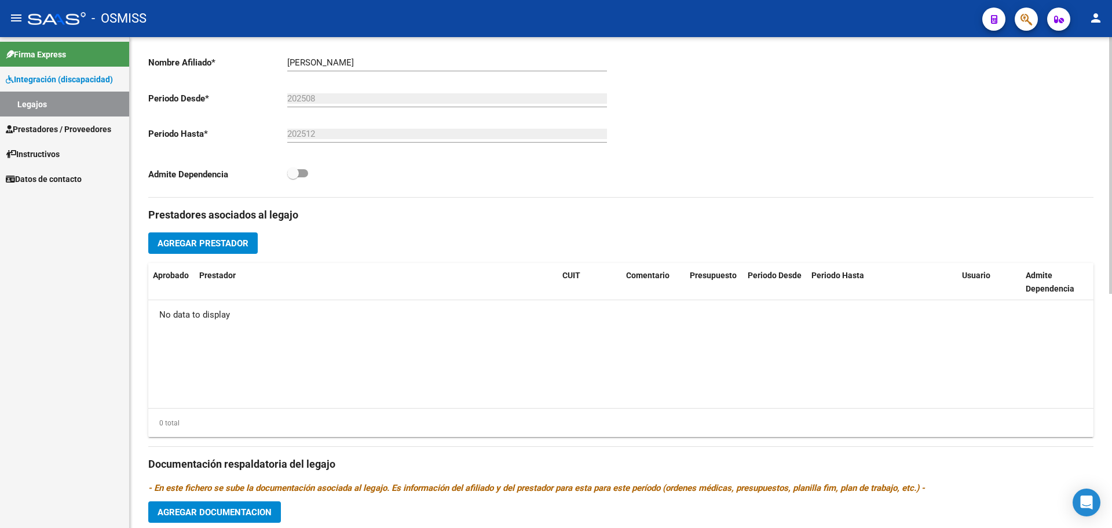
type textarea "unica prestacion, se adjunta car + cue"
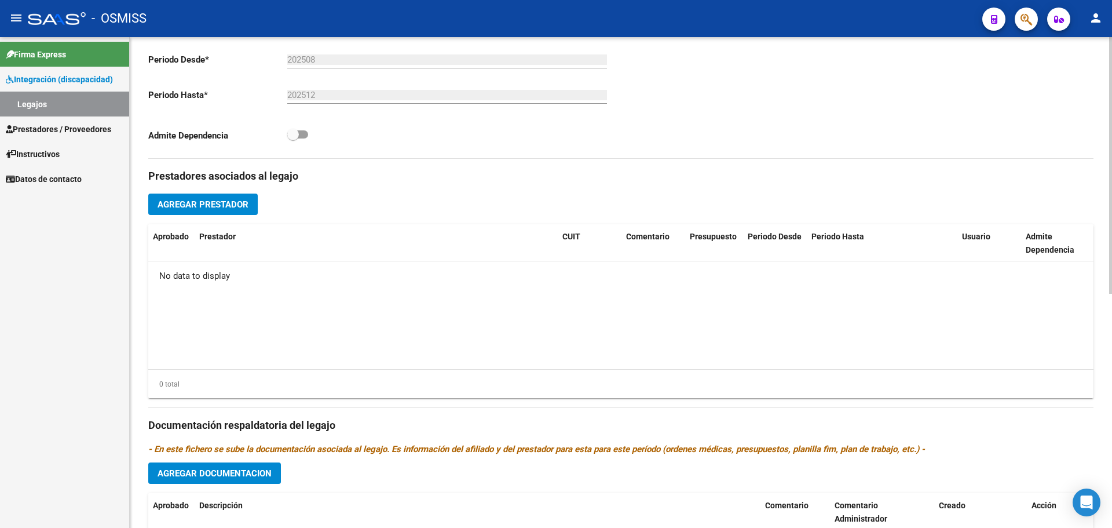
scroll to position [290, 0]
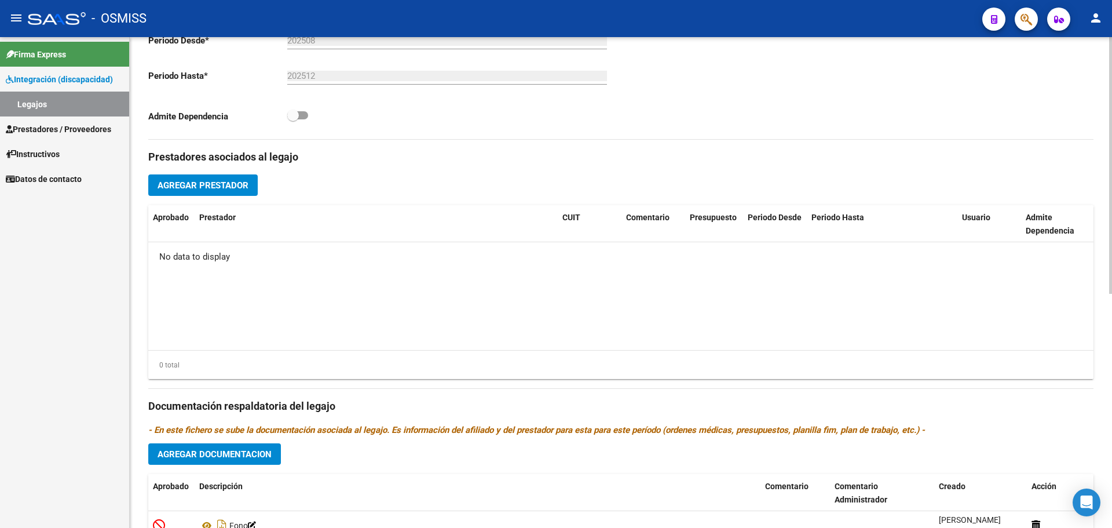
click at [222, 188] on span "Agregar Prestador" at bounding box center [203, 185] width 91 height 10
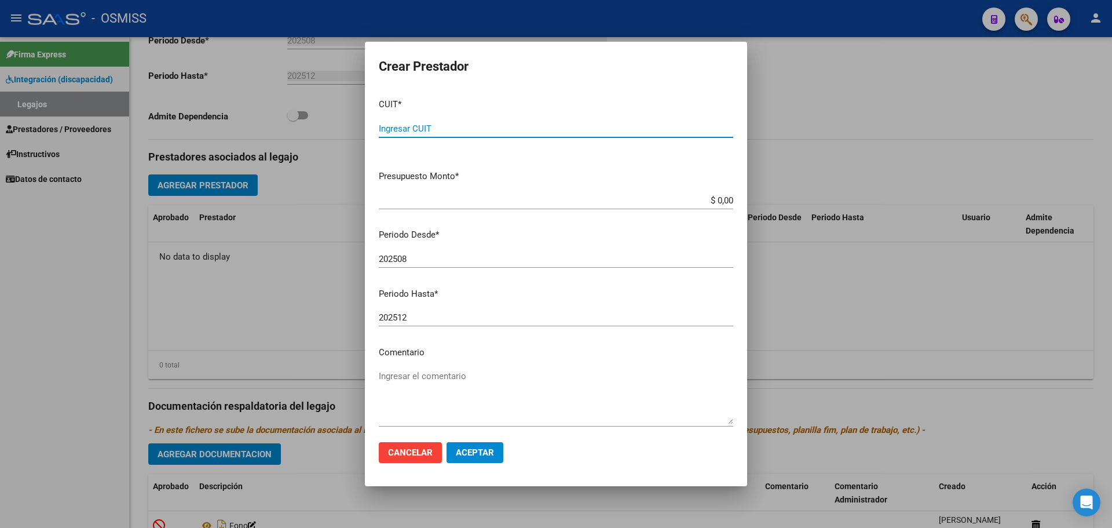
paste input "27-26356548-2"
type input "27-26356548-2"
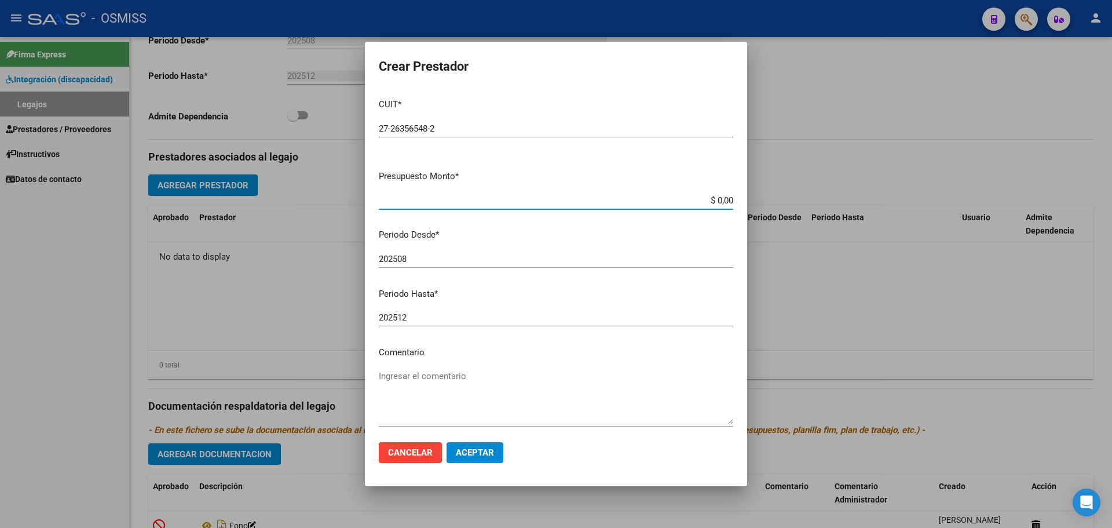
drag, startPoint x: 699, startPoint y: 200, endPoint x: 838, endPoint y: 220, distance: 140.9
click at [838, 220] on div "Crear Prestador CUIT * 27-26356548-2 Ingresar CUIT ARCA Padrón Presupuesto Mont…" at bounding box center [556, 264] width 1112 height 528
type input "$ 0,01"
click at [466, 454] on span "Aceptar" at bounding box center [475, 452] width 38 height 10
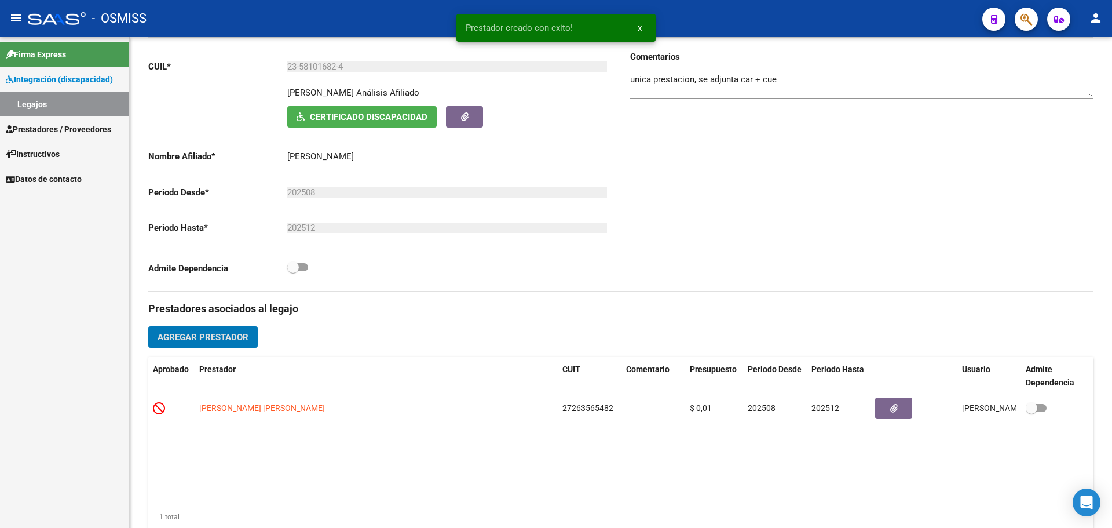
scroll to position [0, 0]
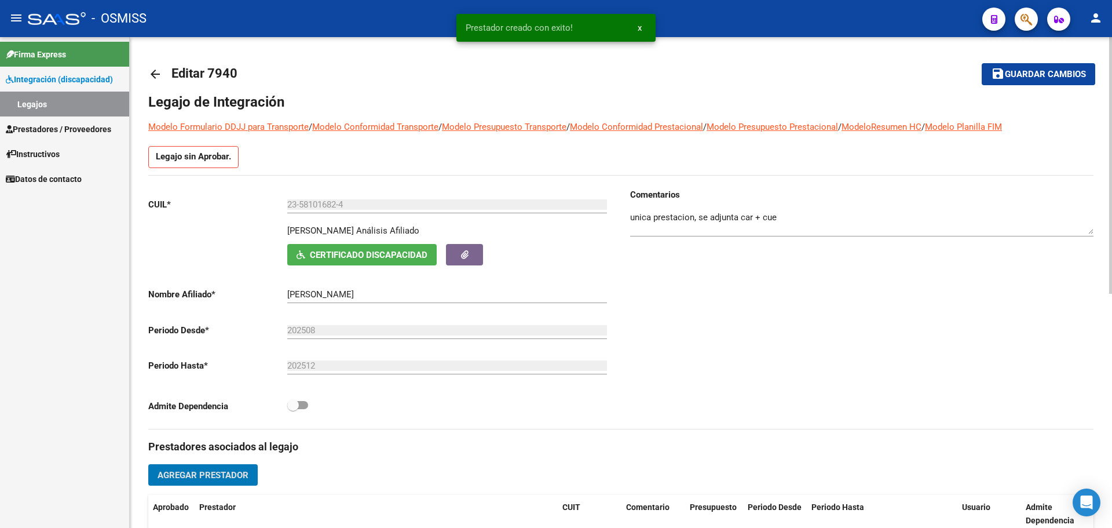
click at [1027, 70] on span "Guardar cambios" at bounding box center [1045, 75] width 81 height 10
